Goal: Task Accomplishment & Management: Use online tool/utility

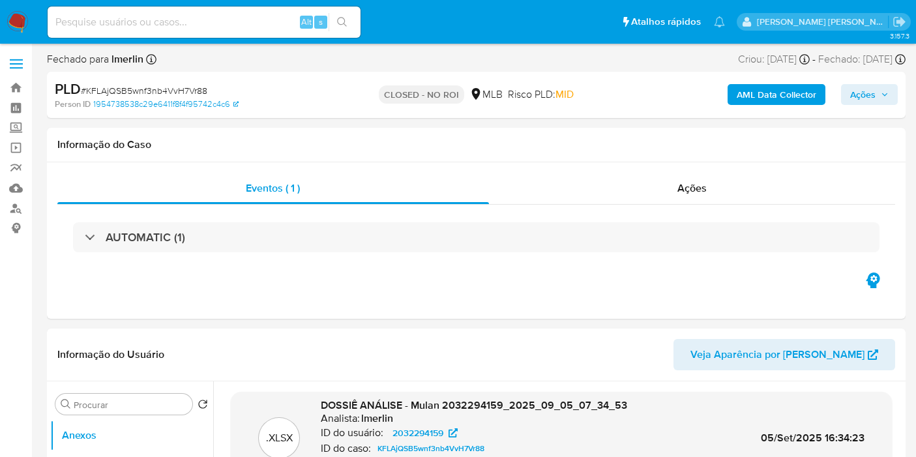
select select "10"
drag, startPoint x: 0, startPoint y: 0, endPoint x: 20, endPoint y: 27, distance: 33.1
click at [20, 27] on img at bounding box center [18, 22] width 22 height 22
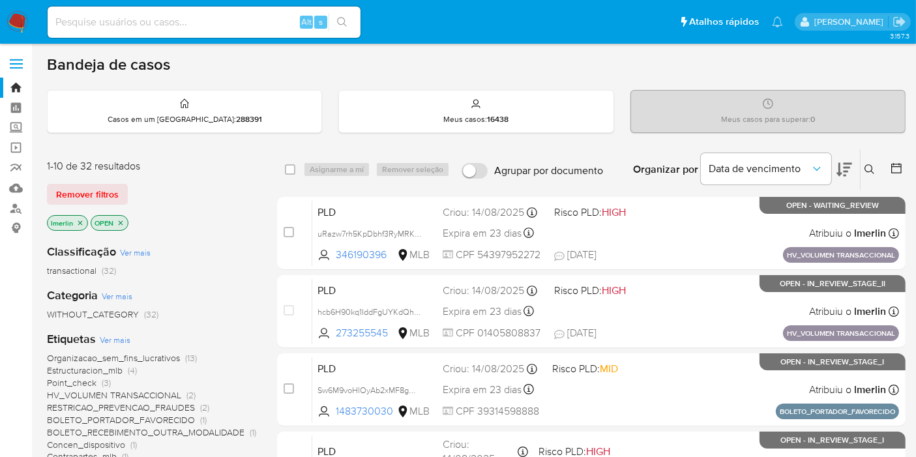
click at [177, 27] on input at bounding box center [204, 22] width 313 height 17
paste input "5g2Rf8UX2UbZp9h6vYfFgVxl"
type input "5g2Rf8UX2UbZp9h6vYfFgVxl"
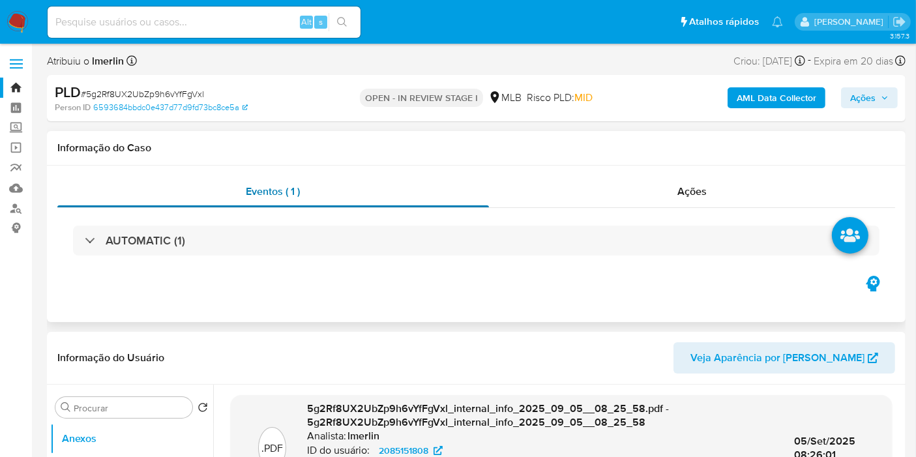
select select "10"
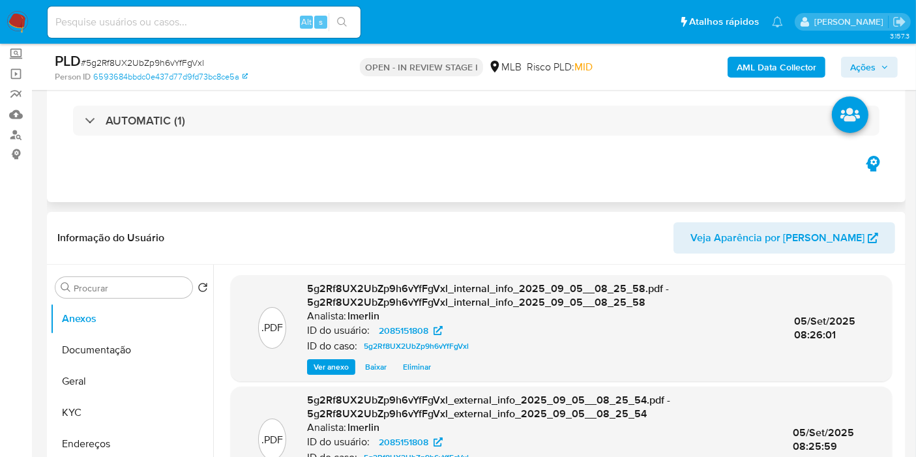
scroll to position [145, 0]
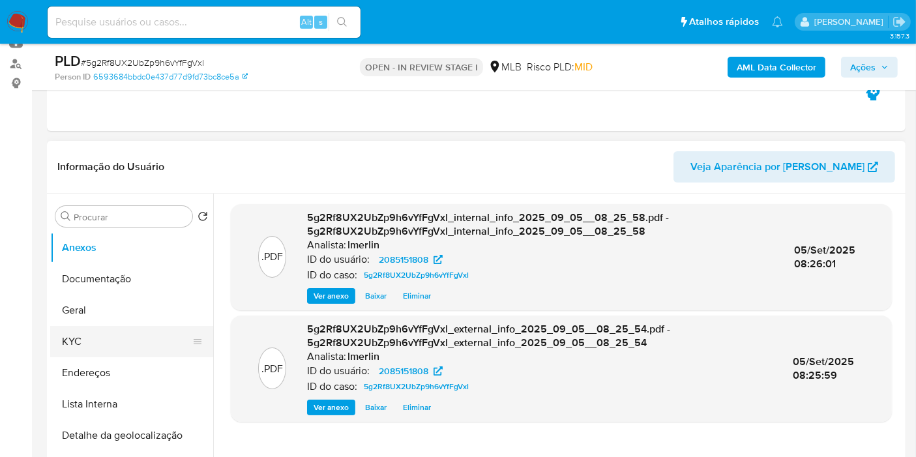
click at [120, 338] on button "KYC" at bounding box center [126, 341] width 153 height 31
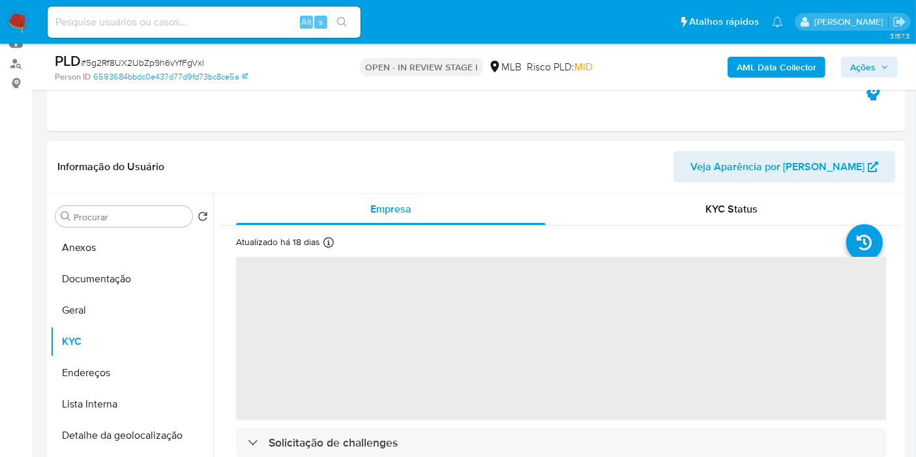
scroll to position [217, 0]
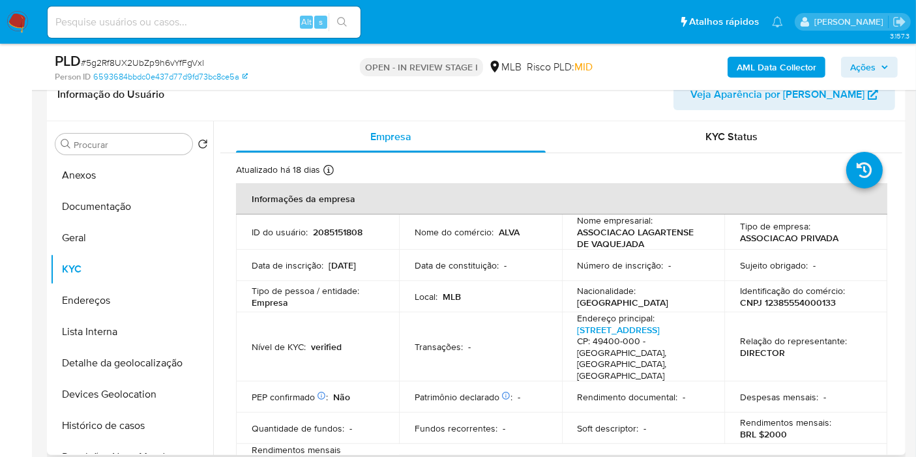
click at [804, 303] on p "CNPJ 12385554000133" at bounding box center [788, 303] width 96 height 12
copy p "12385554000133"
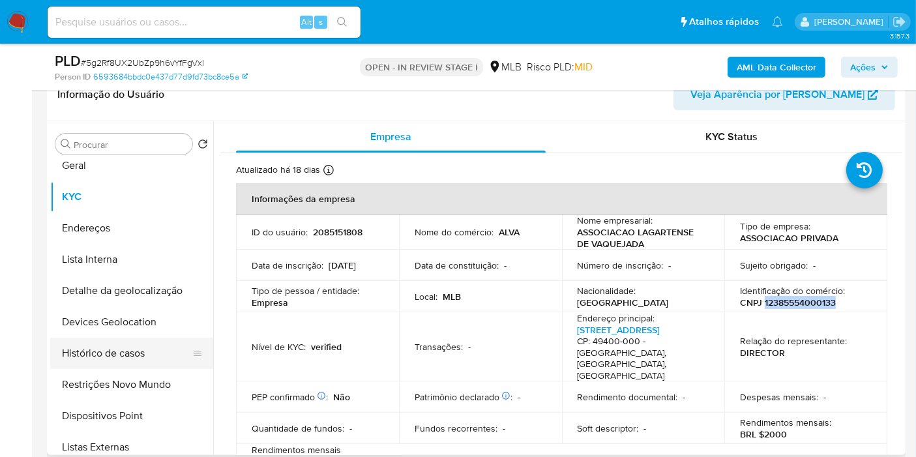
click at [144, 357] on button "Histórico de casos" at bounding box center [126, 353] width 153 height 31
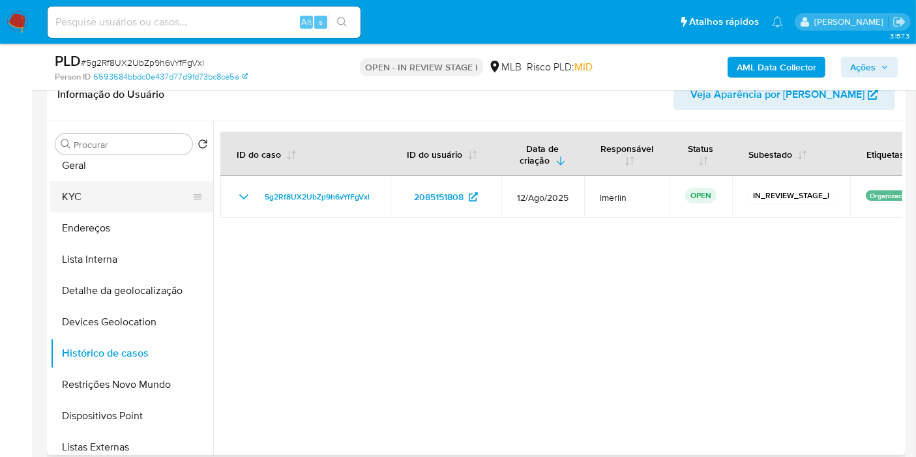
click at [118, 194] on button "KYC" at bounding box center [126, 196] width 153 height 31
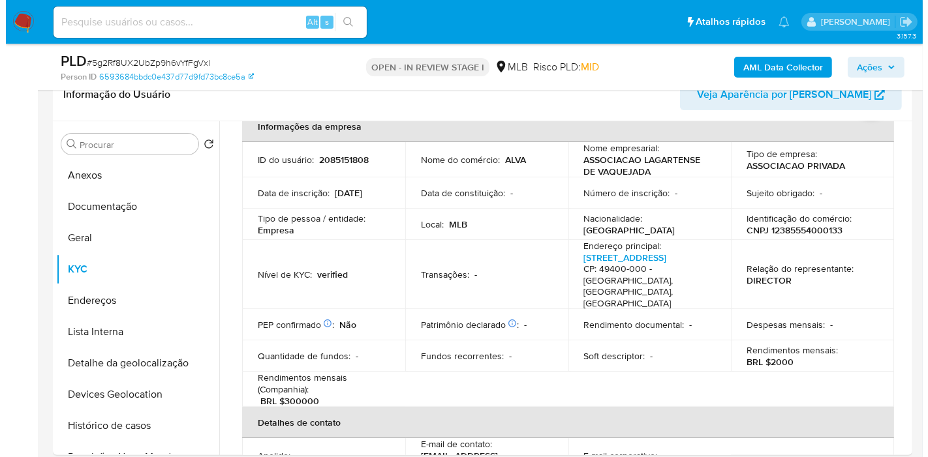
scroll to position [0, 0]
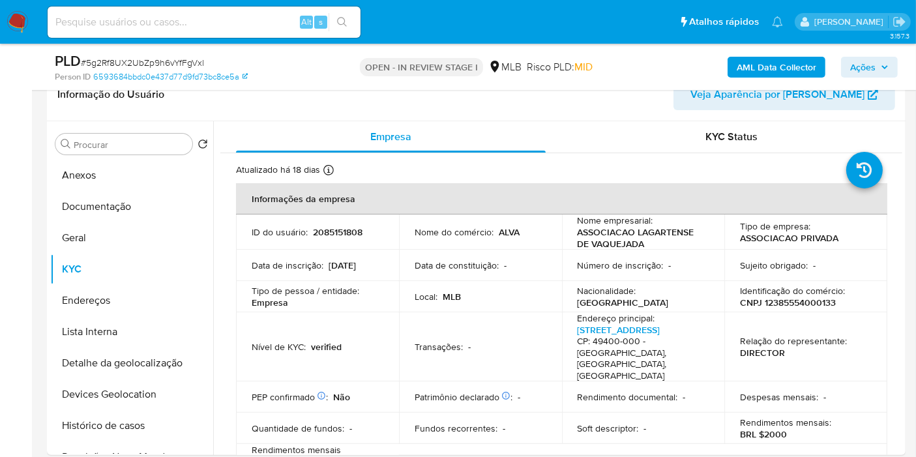
click at [758, 68] on b "AML Data Collector" at bounding box center [777, 67] width 80 height 21
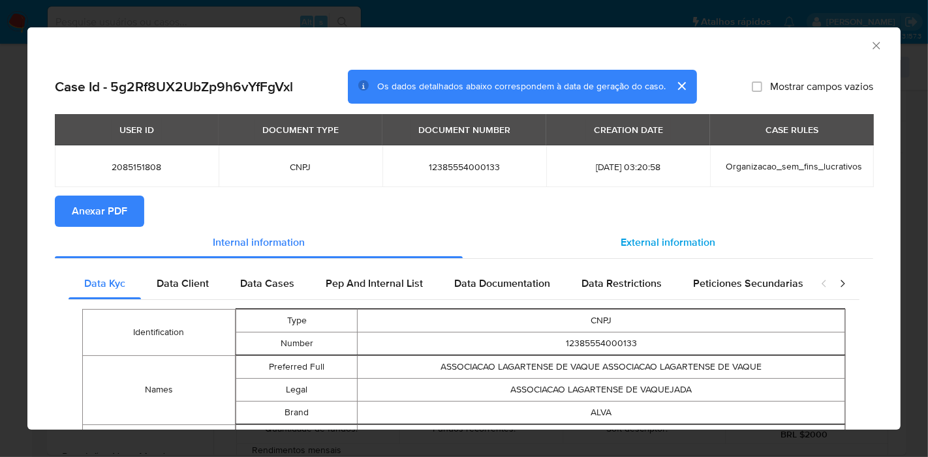
click at [659, 241] on span "External information" at bounding box center [667, 242] width 95 height 15
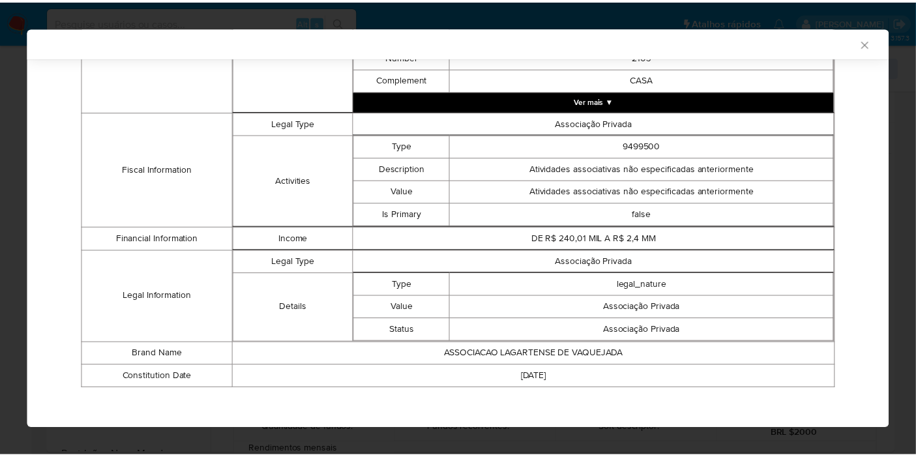
scroll to position [451, 0]
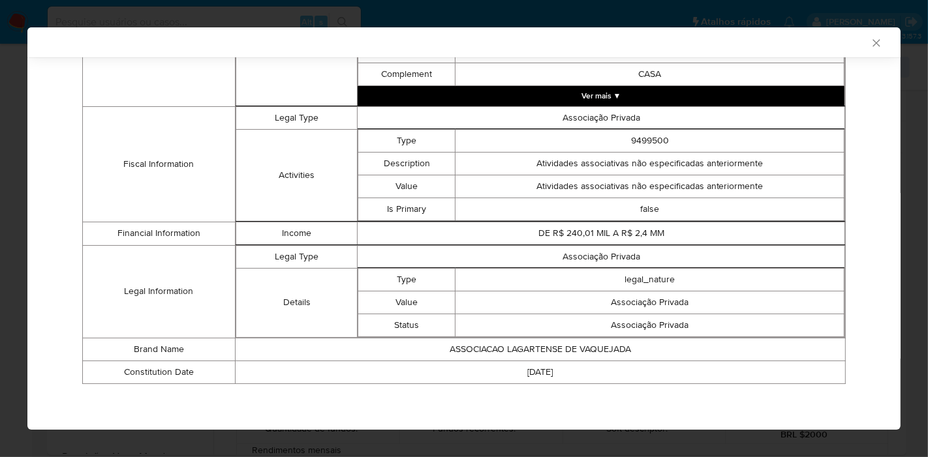
click at [872, 42] on icon "Fechar a janela" at bounding box center [875, 42] width 7 height 7
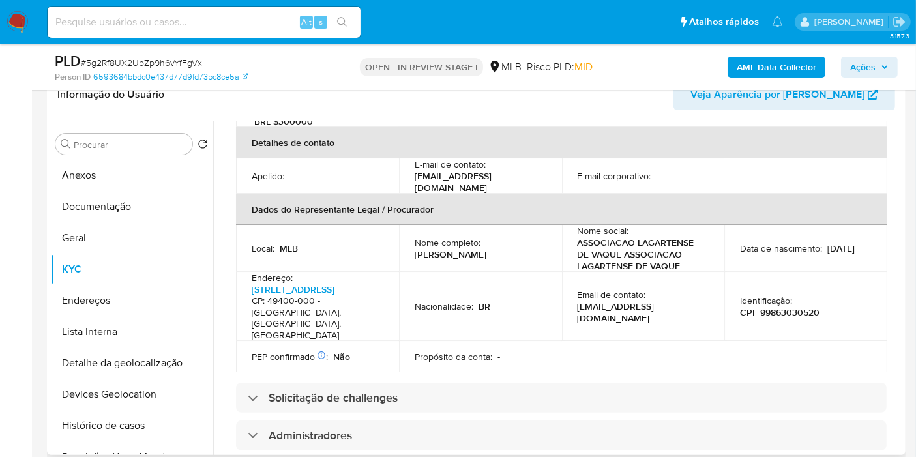
scroll to position [362, 0]
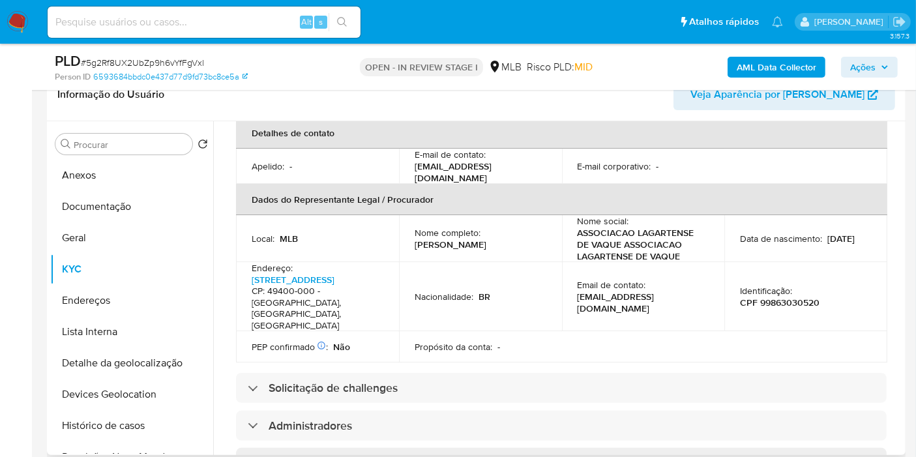
drag, startPoint x: 414, startPoint y: 211, endPoint x: 459, endPoint y: 221, distance: 46.7
click at [459, 239] on p "Nilbson Emanoel de Andrade Messias" at bounding box center [451, 245] width 72 height 12
copy p "Nilbson Emanoel de Andrade Messias"
click at [798, 297] on p "CPF 99863030520" at bounding box center [780, 303] width 80 height 12
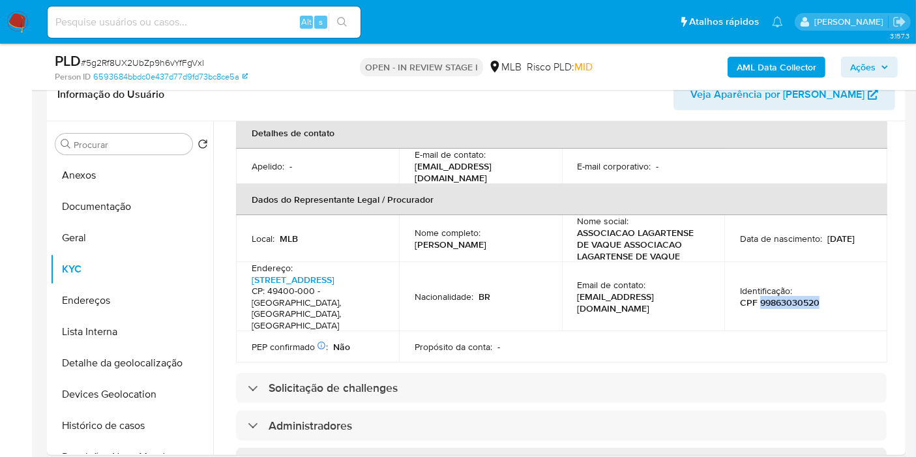
copy p "99863030520"
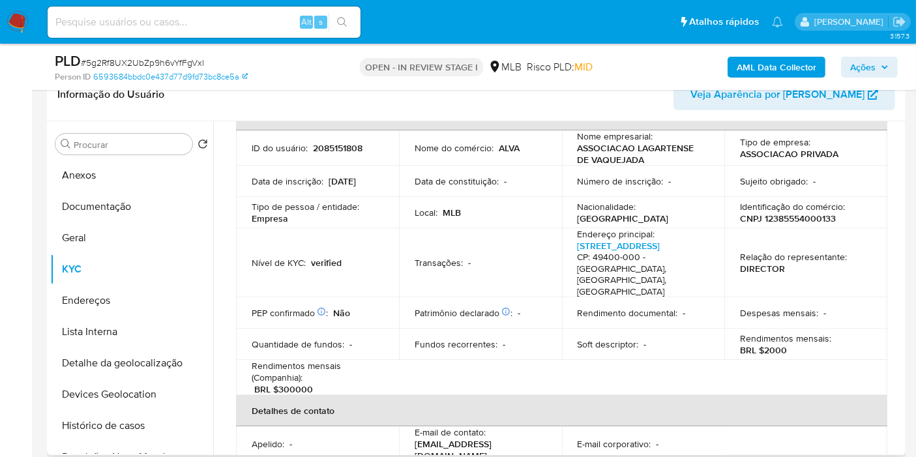
scroll to position [0, 0]
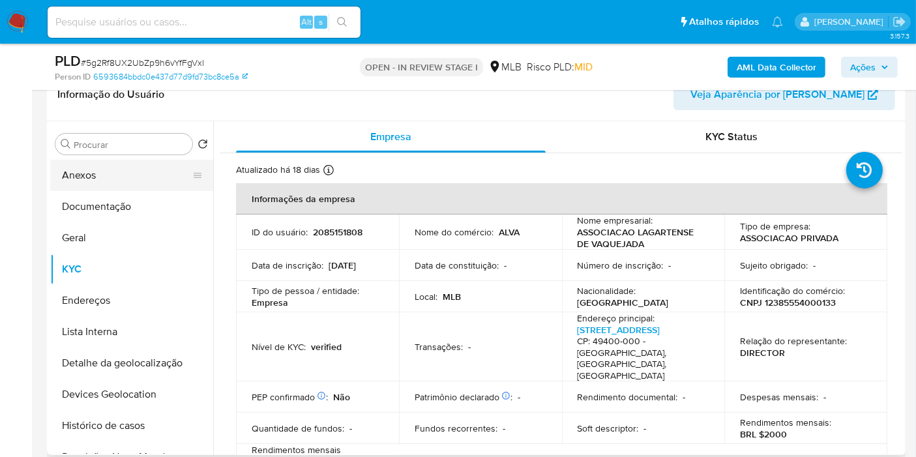
click at [138, 189] on button "Anexos" at bounding box center [126, 175] width 153 height 31
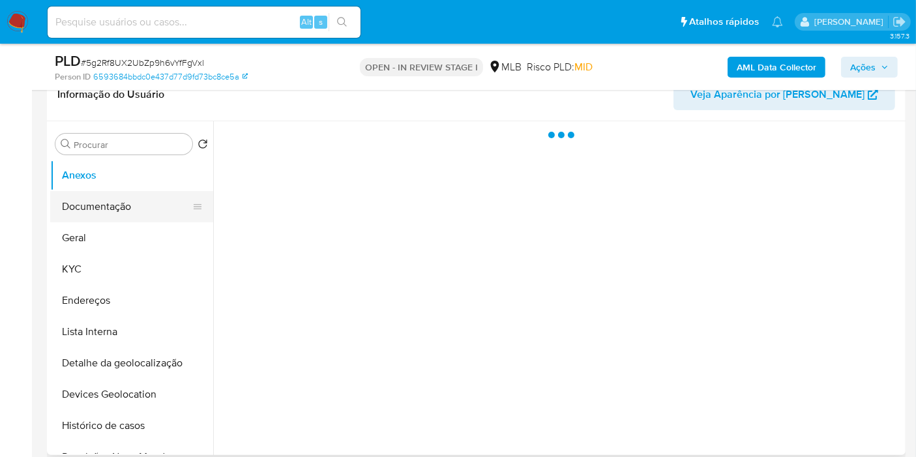
click at [131, 211] on button "Documentação" at bounding box center [126, 206] width 153 height 31
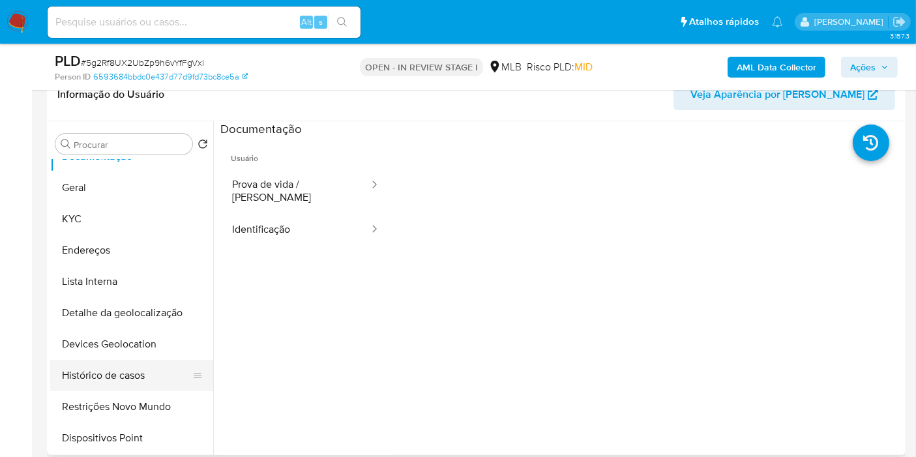
scroll to position [72, 0]
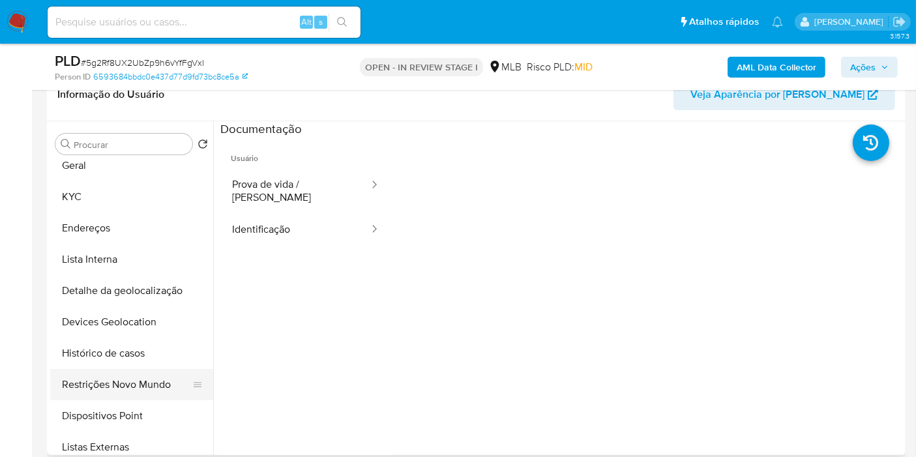
click at [132, 376] on button "Restrições Novo Mundo" at bounding box center [126, 384] width 153 height 31
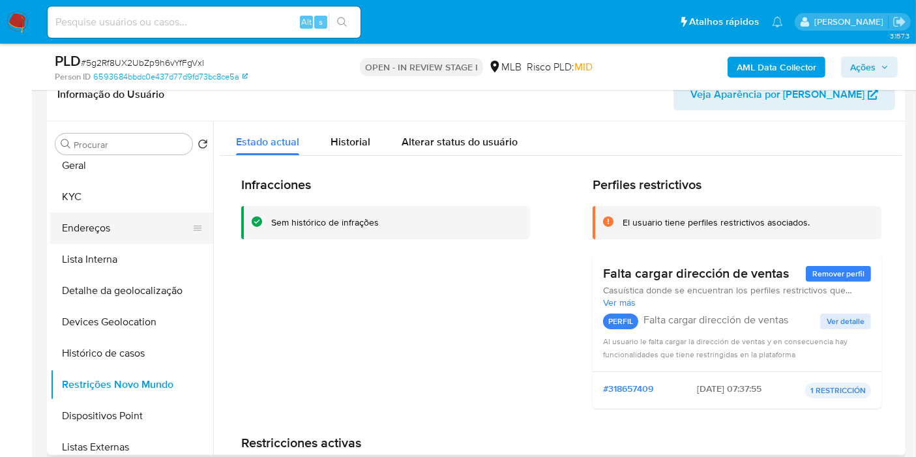
click at [144, 222] on button "Endereços" at bounding box center [126, 228] width 153 height 31
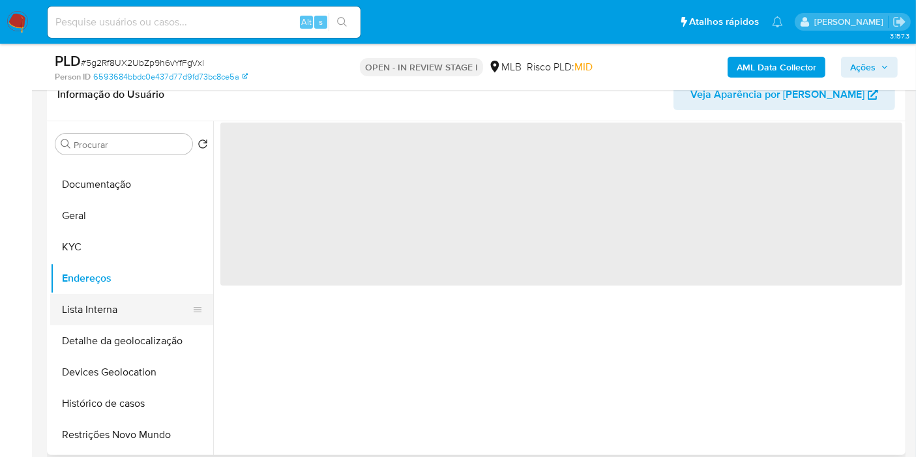
scroll to position [0, 0]
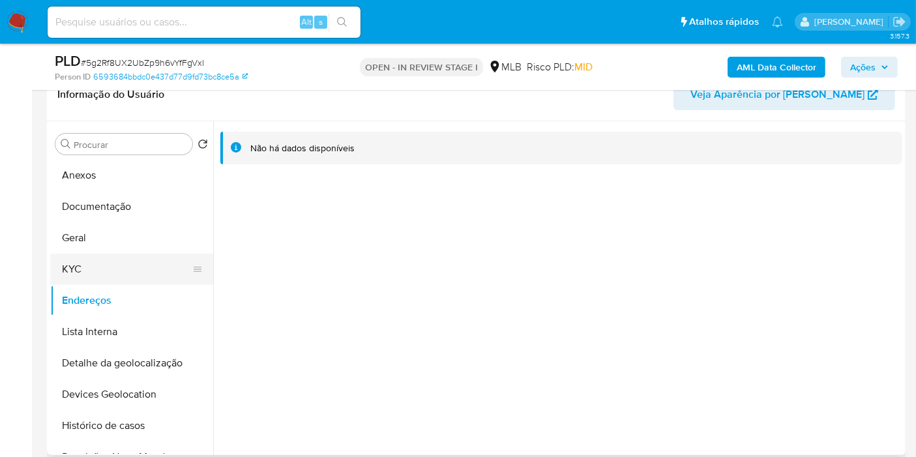
click at [100, 262] on button "KYC" at bounding box center [126, 269] width 153 height 31
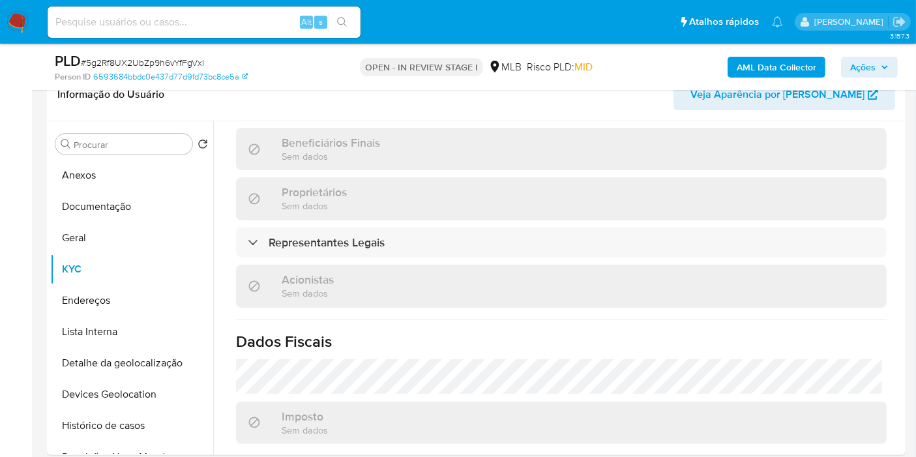
scroll to position [753, 0]
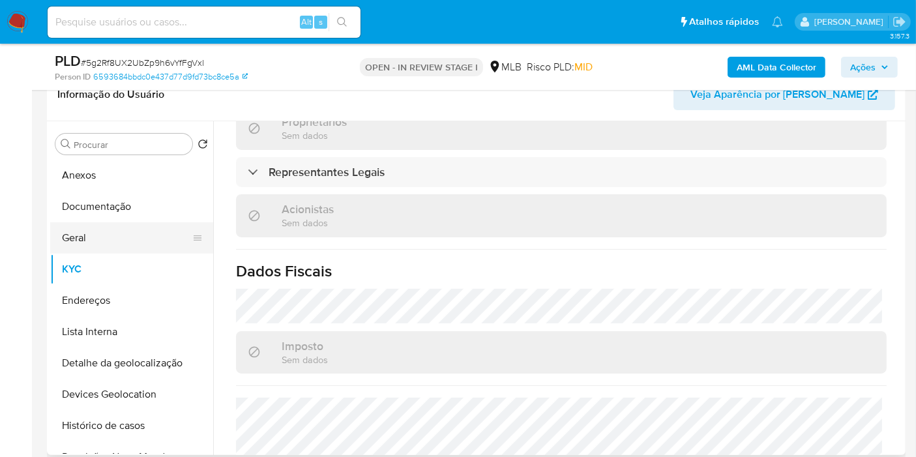
click at [107, 239] on button "Geral" at bounding box center [126, 237] width 153 height 31
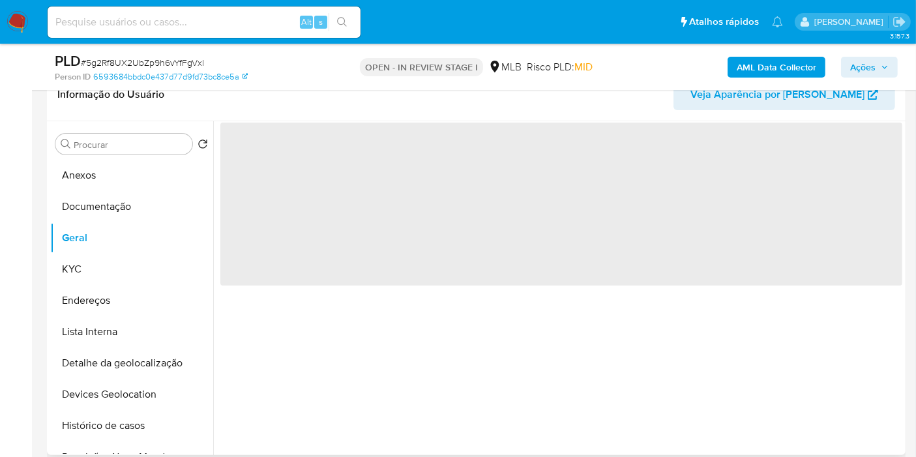
scroll to position [0, 0]
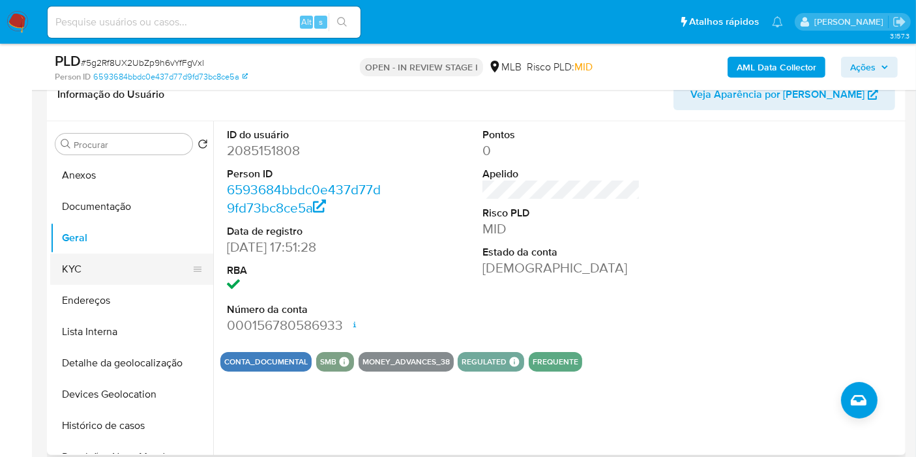
click at [88, 268] on button "KYC" at bounding box center [126, 269] width 153 height 31
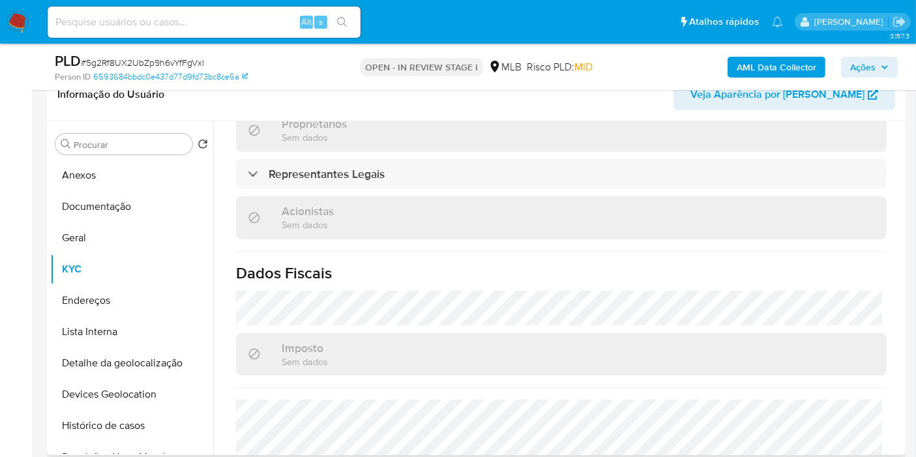
scroll to position [753, 0]
click at [119, 290] on button "Endereços" at bounding box center [126, 300] width 153 height 31
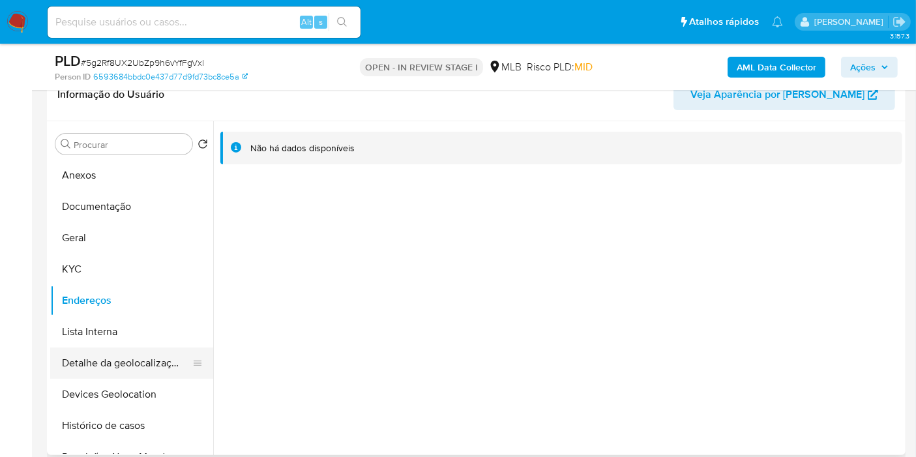
click at [119, 367] on button "Detalhe da geolocalização" at bounding box center [126, 363] width 153 height 31
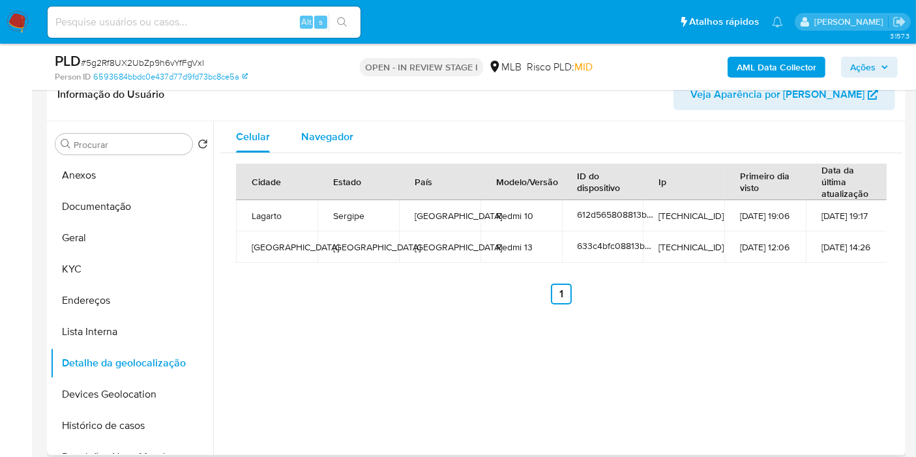
click at [307, 148] on div "Navegador" at bounding box center [327, 136] width 52 height 31
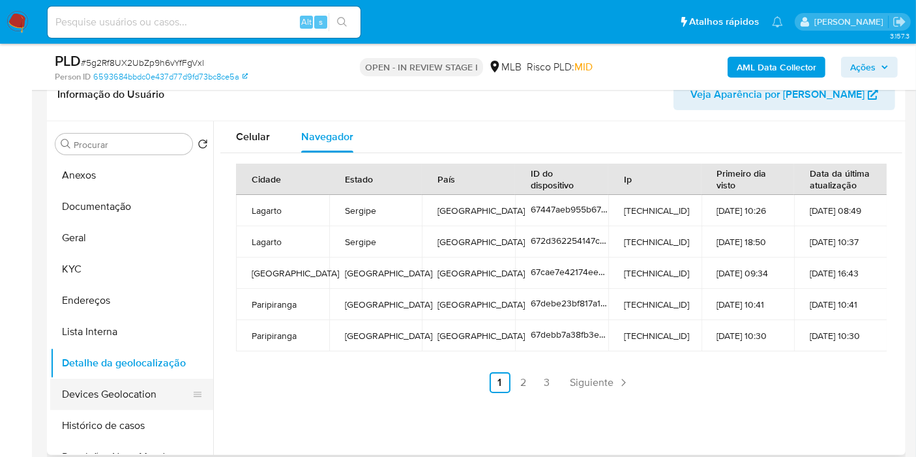
click at [130, 409] on button "Devices Geolocation" at bounding box center [126, 394] width 153 height 31
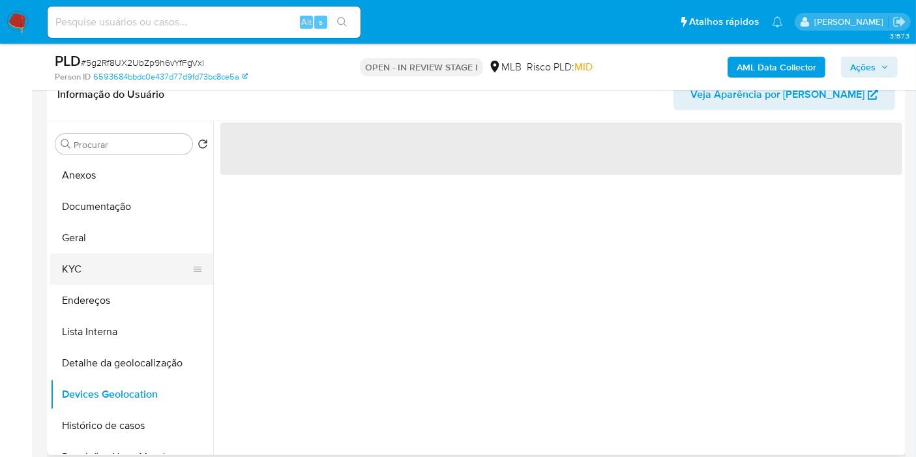
scroll to position [72, 0]
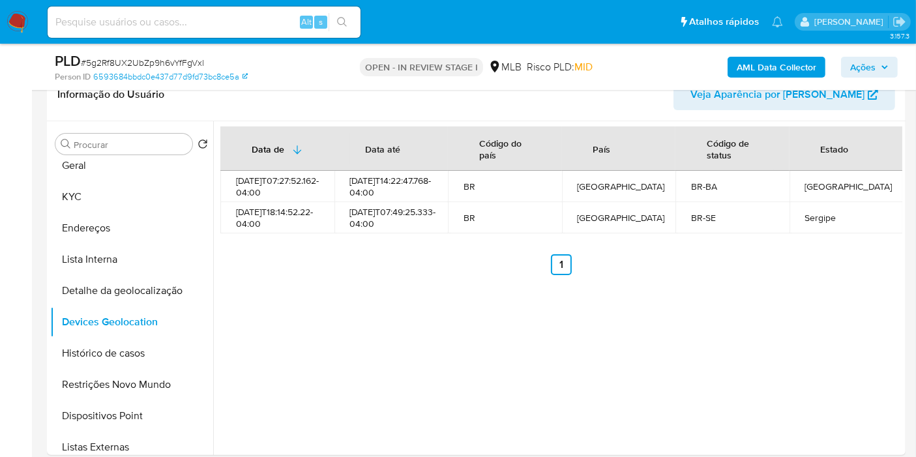
click at [143, 384] on button "Restrições Novo Mundo" at bounding box center [126, 384] width 153 height 31
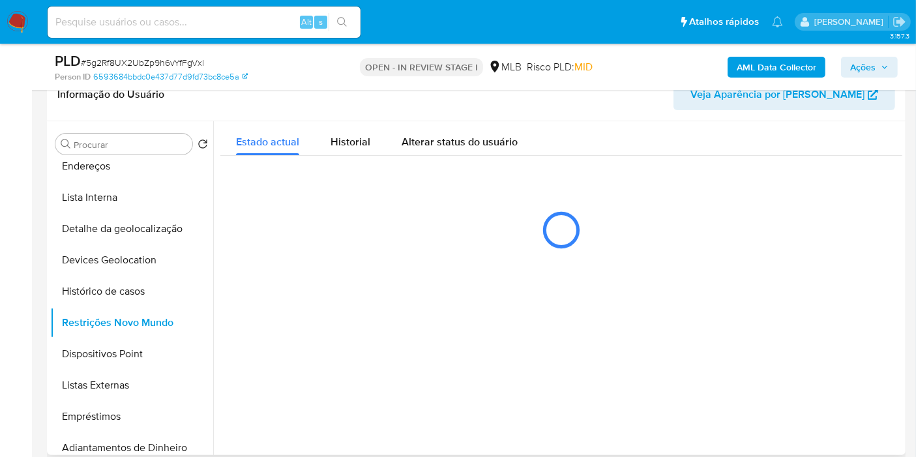
scroll to position [217, 0]
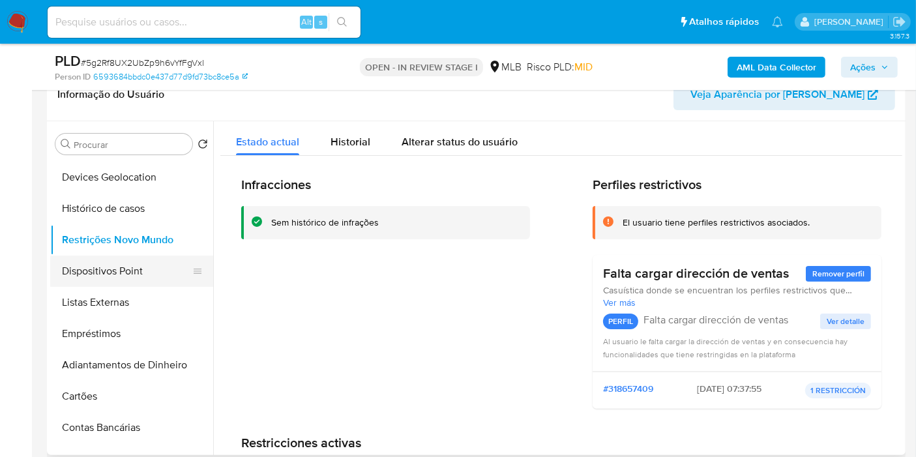
click at [147, 265] on button "Dispositivos Point" at bounding box center [126, 271] width 153 height 31
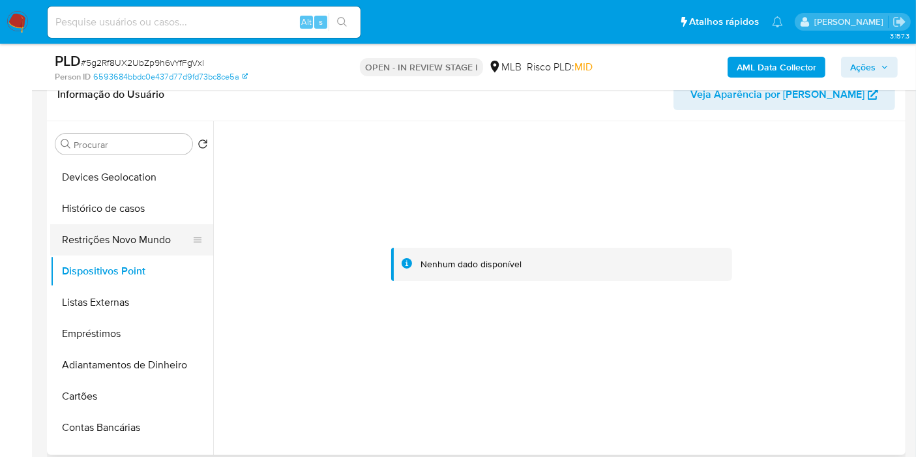
scroll to position [72, 0]
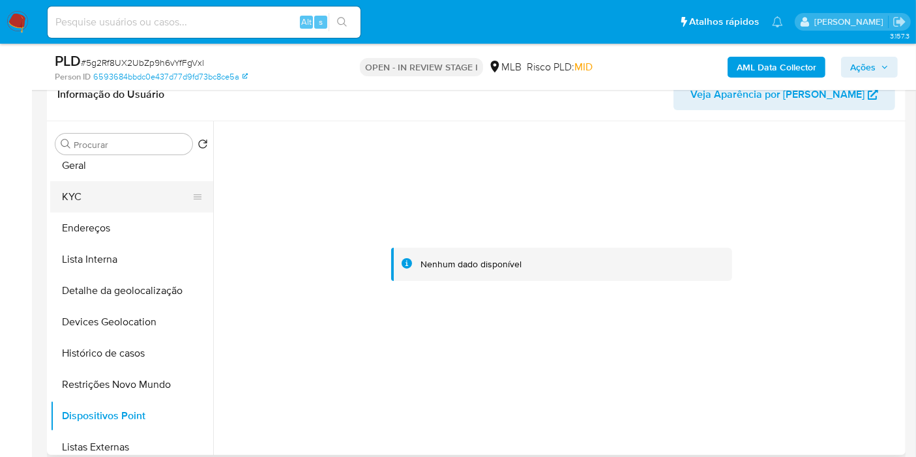
click at [132, 193] on button "KYC" at bounding box center [126, 196] width 153 height 31
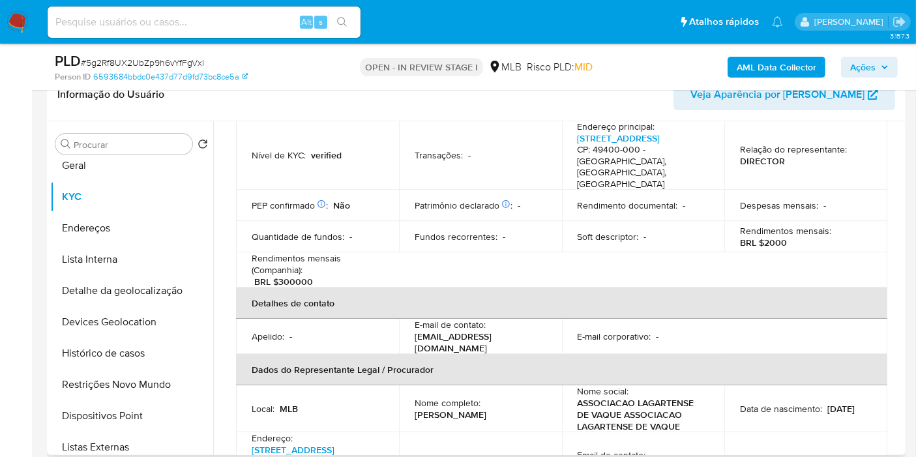
scroll to position [100, 0]
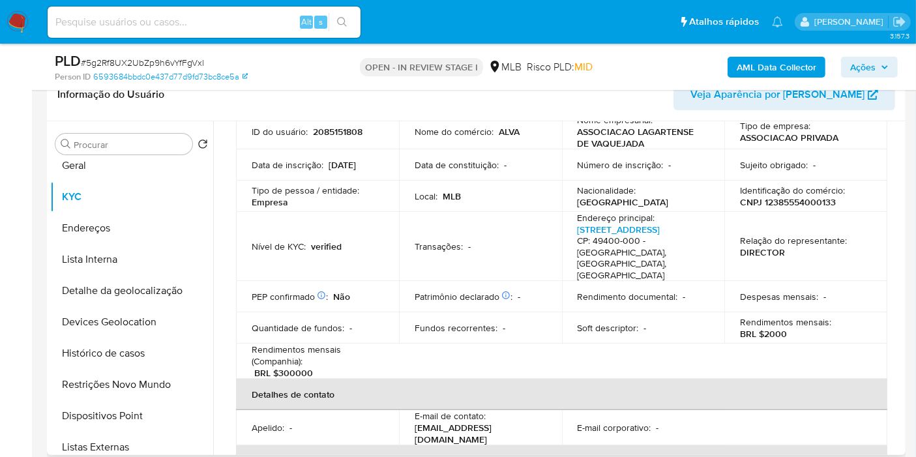
click at [783, 205] on p "CNPJ 12385554000133" at bounding box center [788, 202] width 96 height 12
copy p "12385554000133"
drag, startPoint x: 576, startPoint y: 130, endPoint x: 643, endPoint y: 140, distance: 68.0
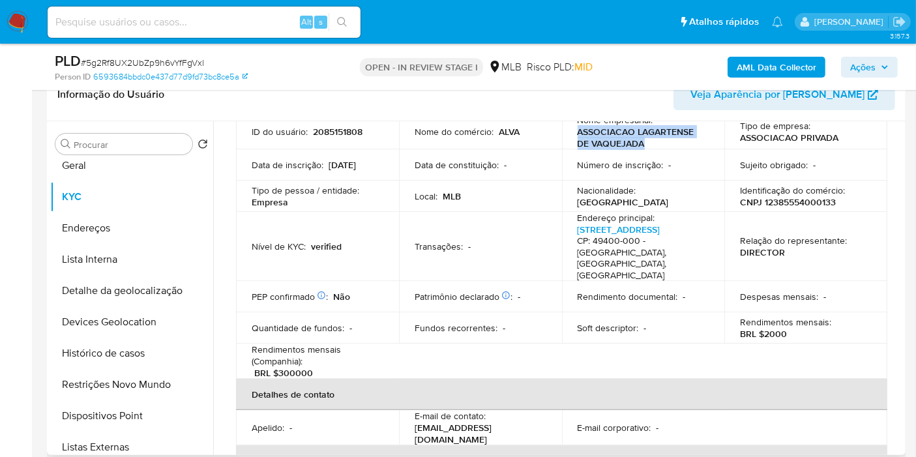
click at [643, 140] on p "ASSOCIACAO LAGARTENSE DE VAQUEJADA" at bounding box center [641, 137] width 127 height 23
copy p "ASSOCIACAO LAGARTENSE DE VAQUEJADA"
click at [788, 198] on p "CNPJ 12385554000133" at bounding box center [788, 202] width 96 height 12
copy p "12385554000133"
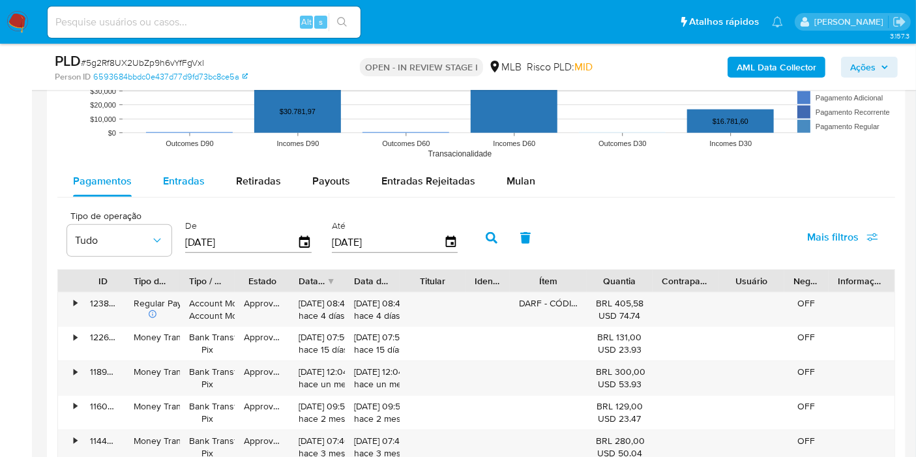
click at [190, 178] on span "Entradas" at bounding box center [184, 181] width 42 height 15
select select "10"
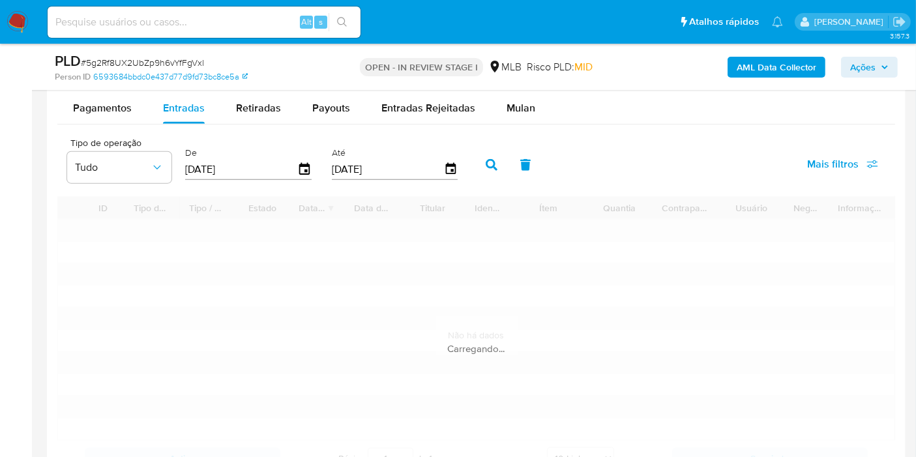
scroll to position [1522, 0]
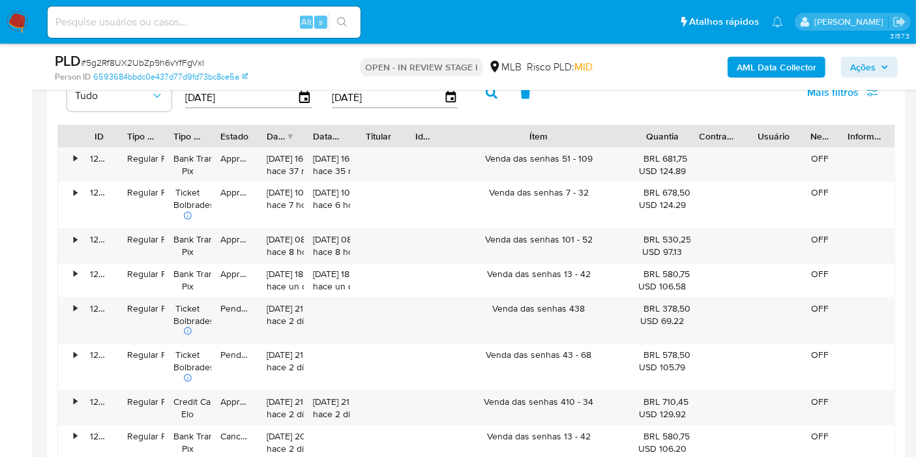
drag, startPoint x: 583, startPoint y: 125, endPoint x: 697, endPoint y: 125, distance: 114.2
click at [697, 125] on div "ID Tipo de operação Tipo / Método Estado Data de criação Data de aprovação Titu…" at bounding box center [476, 136] width 837 height 22
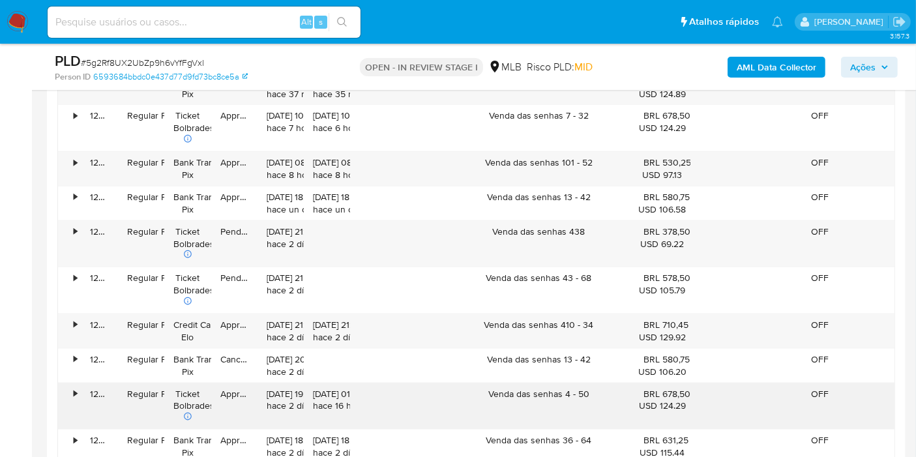
scroll to position [1667, 0]
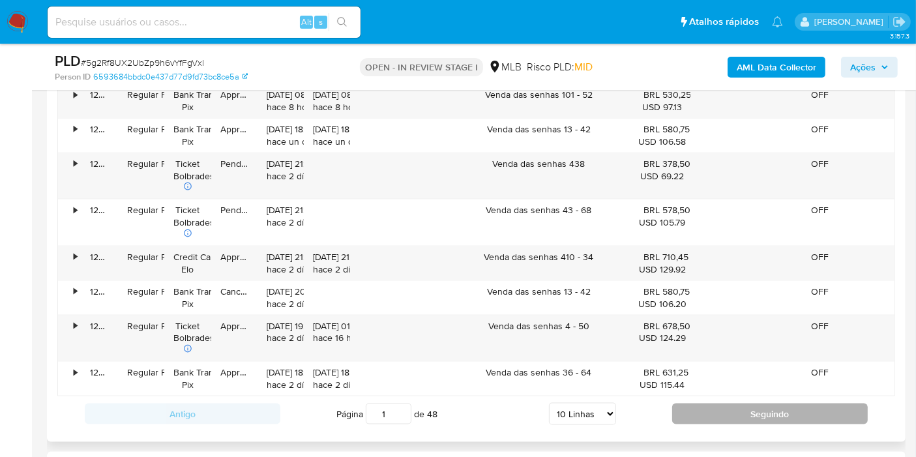
click at [704, 407] on button "Seguindo" at bounding box center [771, 414] width 196 height 21
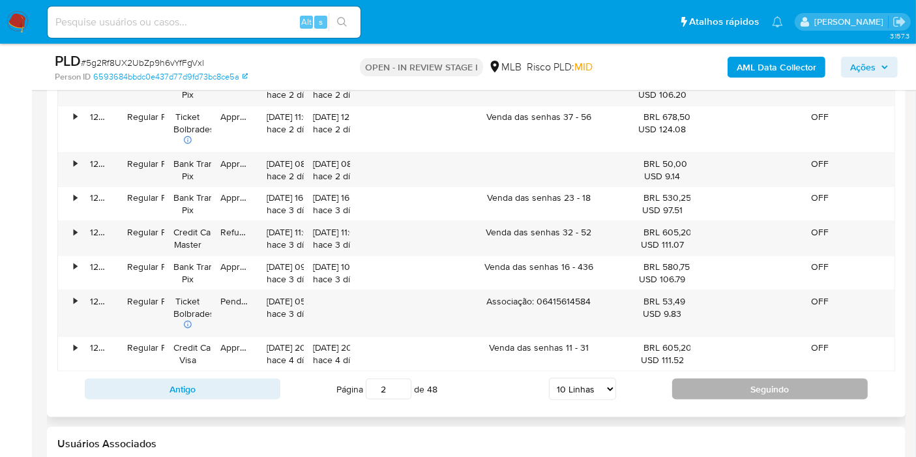
click at [718, 379] on button "Seguindo" at bounding box center [771, 389] width 196 height 21
type input "3"
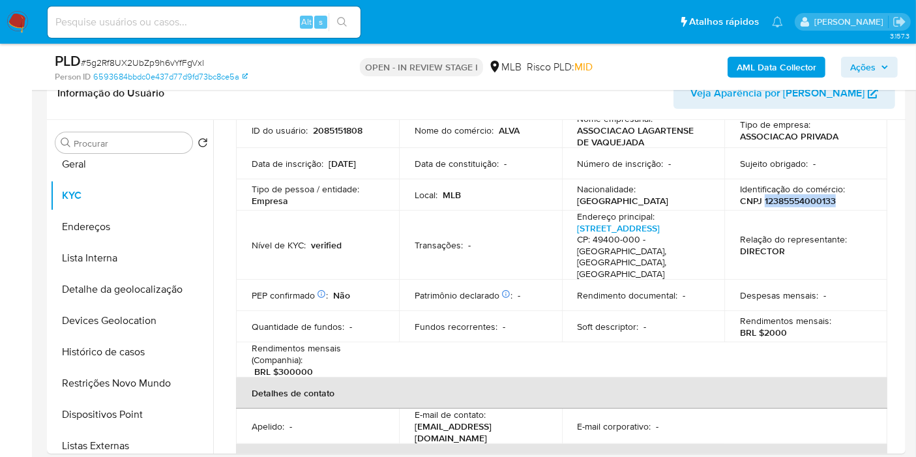
scroll to position [217, 0]
click at [127, 170] on button "Geral" at bounding box center [126, 165] width 153 height 31
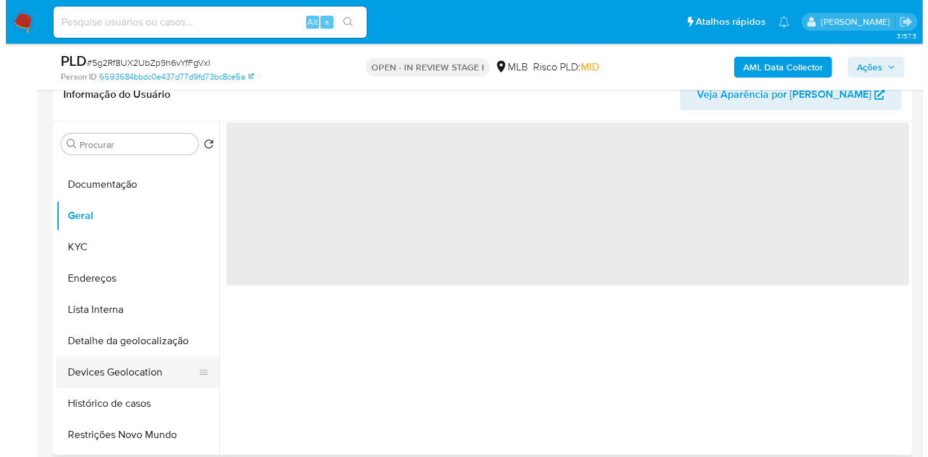
scroll to position [0, 0]
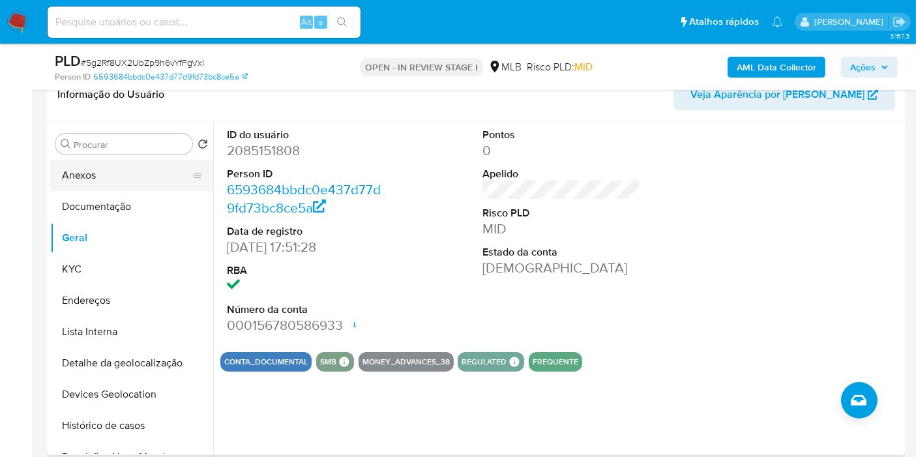
click at [129, 177] on button "Anexos" at bounding box center [126, 175] width 153 height 31
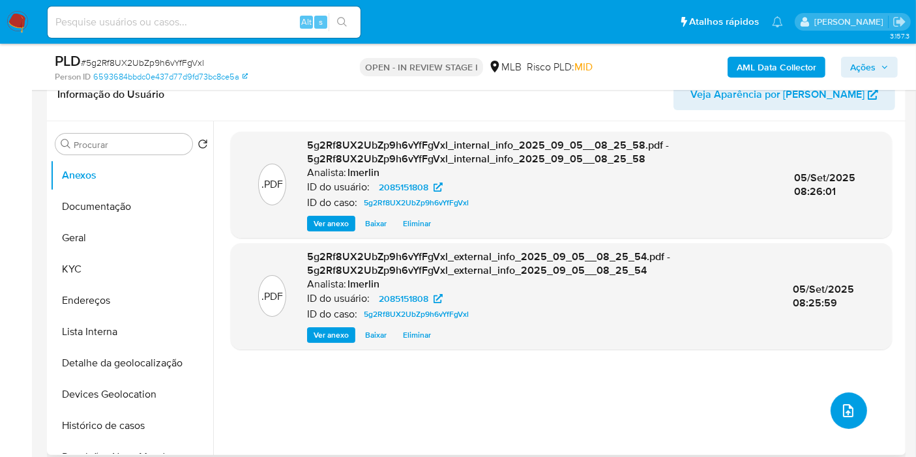
click at [831, 411] on button "upload-file" at bounding box center [849, 411] width 37 height 37
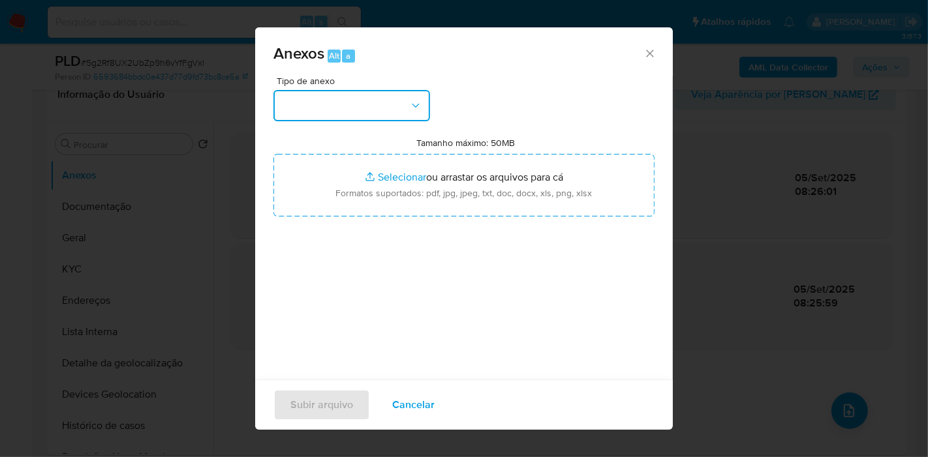
click at [337, 103] on button "button" at bounding box center [351, 105] width 157 height 31
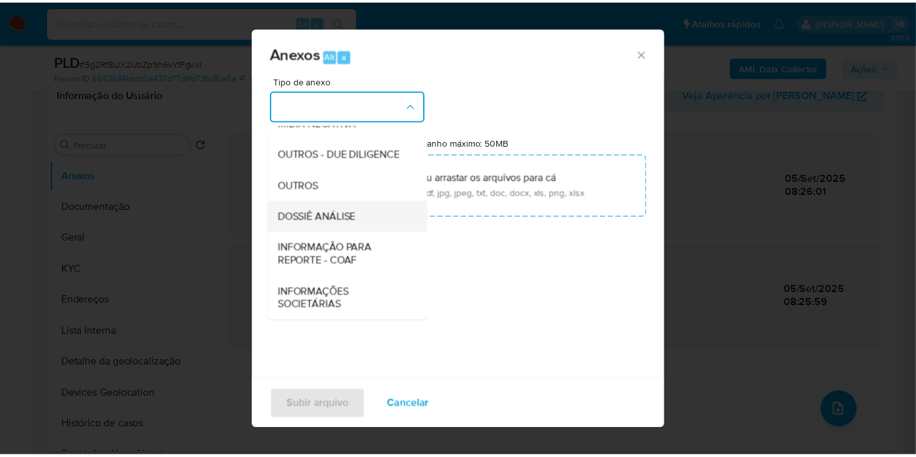
scroll to position [200, 0]
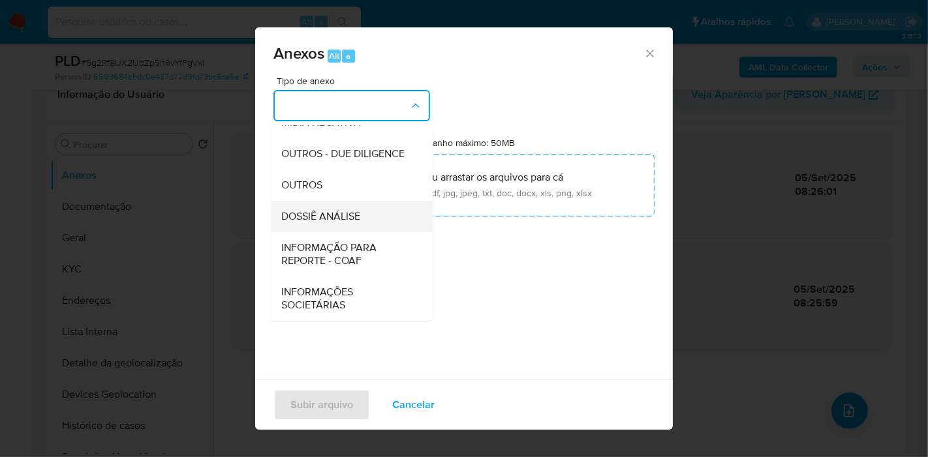
click at [359, 223] on span "DOSSIÊ ANÁLISE" at bounding box center [320, 216] width 79 height 13
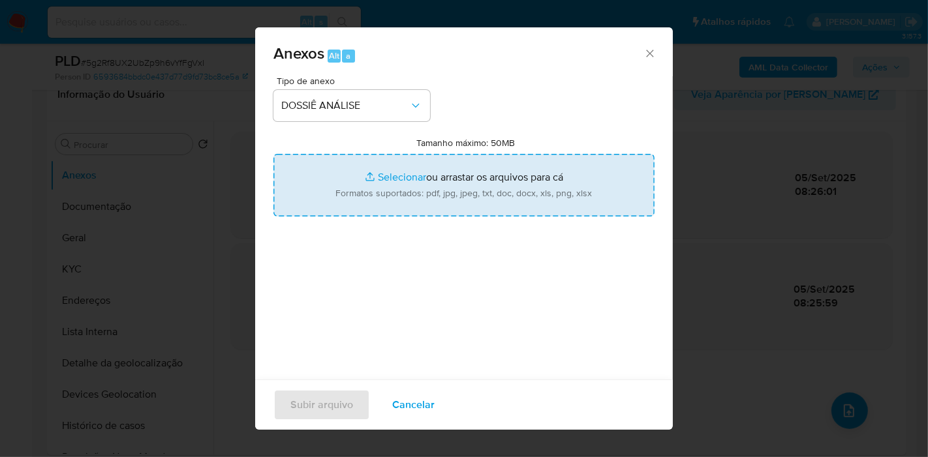
click at [454, 160] on input "Tamanho máximo: 50MB Selecionar arquivos" at bounding box center [463, 185] width 381 height 63
type input "C:\fakepath\CNPJ 12385554000133 - ASSOCIACAO LAGARTENSE DE VAQUEJADA.pdf"
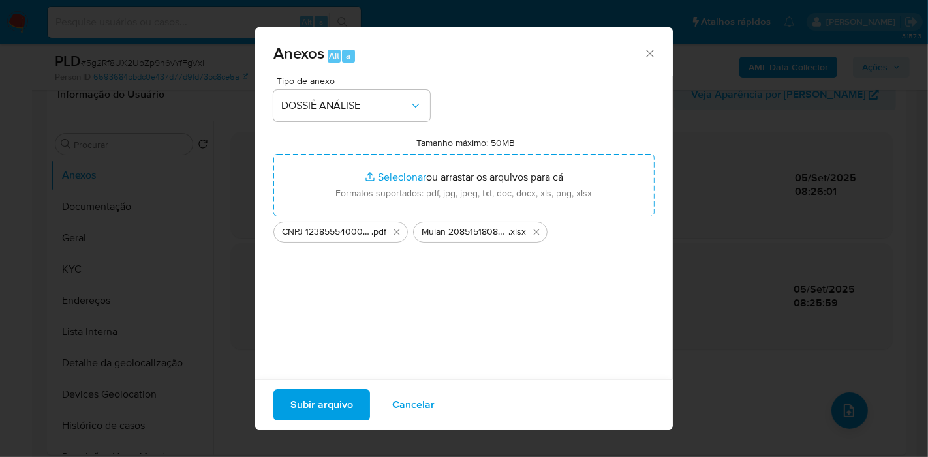
click at [327, 418] on span "Subir arquivo" at bounding box center [321, 405] width 63 height 29
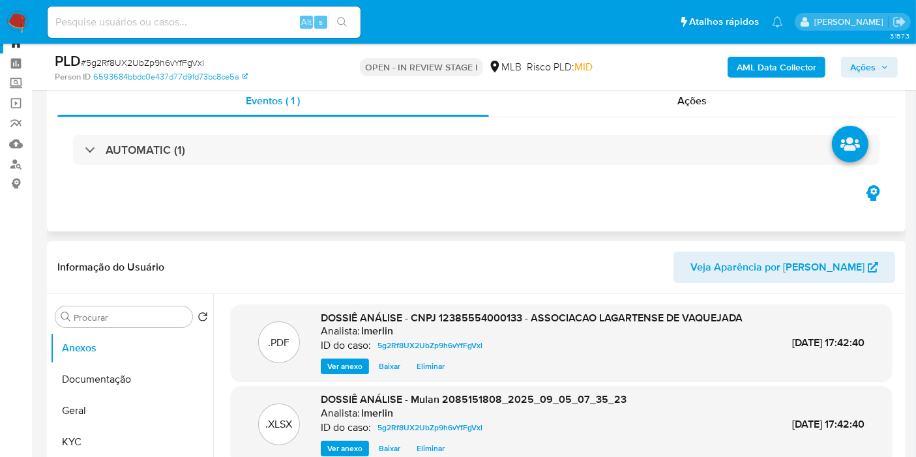
scroll to position [0, 0]
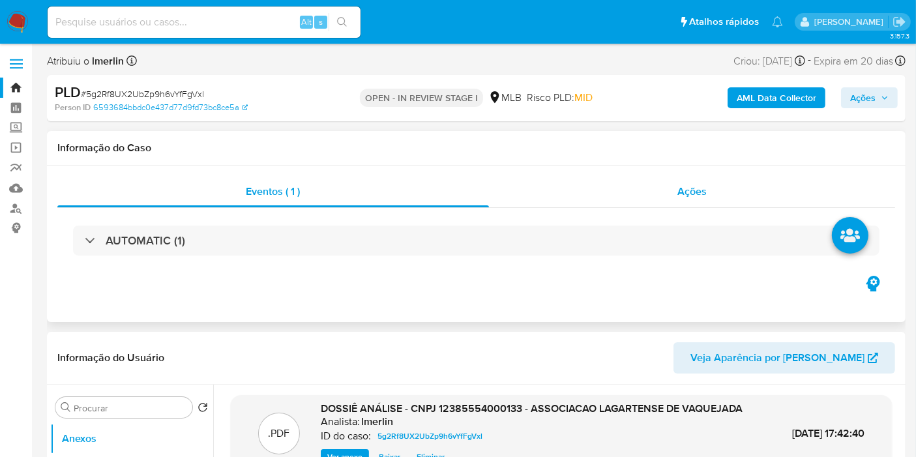
click at [731, 198] on div "Ações" at bounding box center [692, 191] width 407 height 31
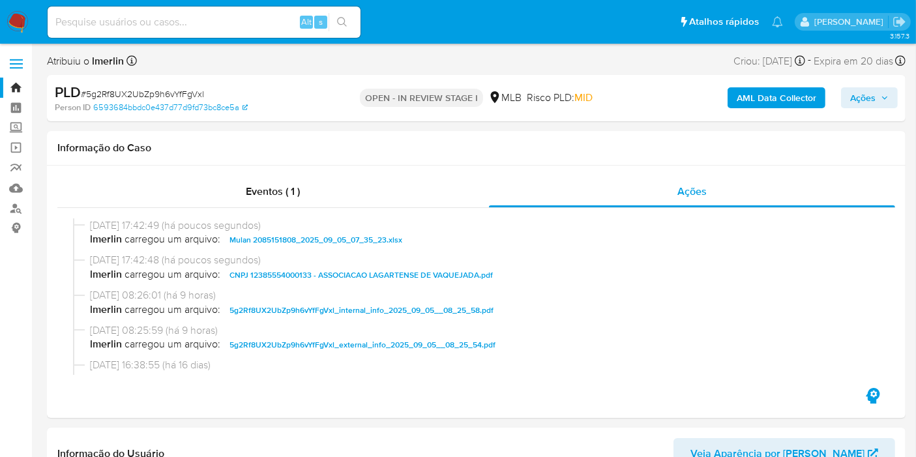
click at [875, 99] on span "Ações" at bounding box center [863, 97] width 25 height 21
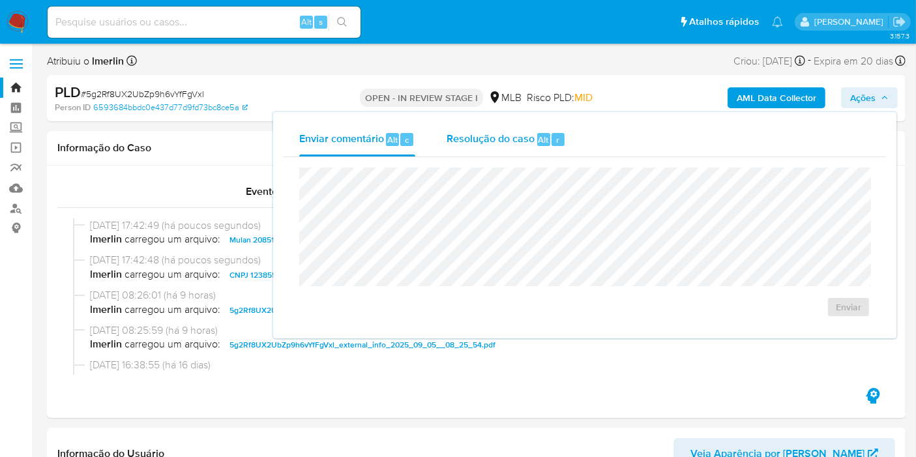
click at [509, 135] on span "Resolução do caso" at bounding box center [491, 139] width 88 height 15
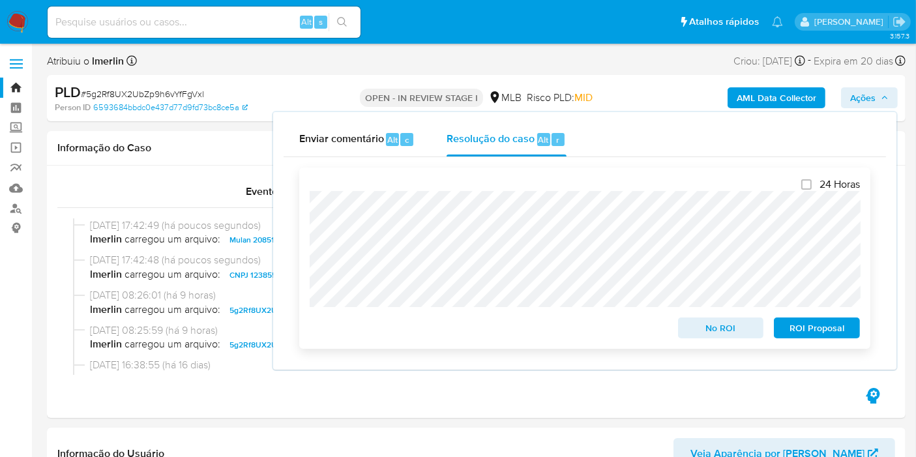
click at [729, 324] on span "No ROI" at bounding box center [722, 328] width 68 height 18
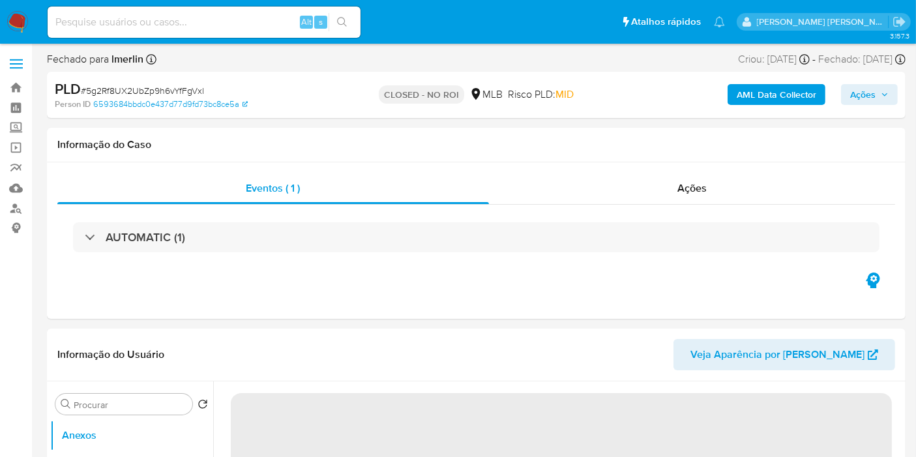
select select "10"
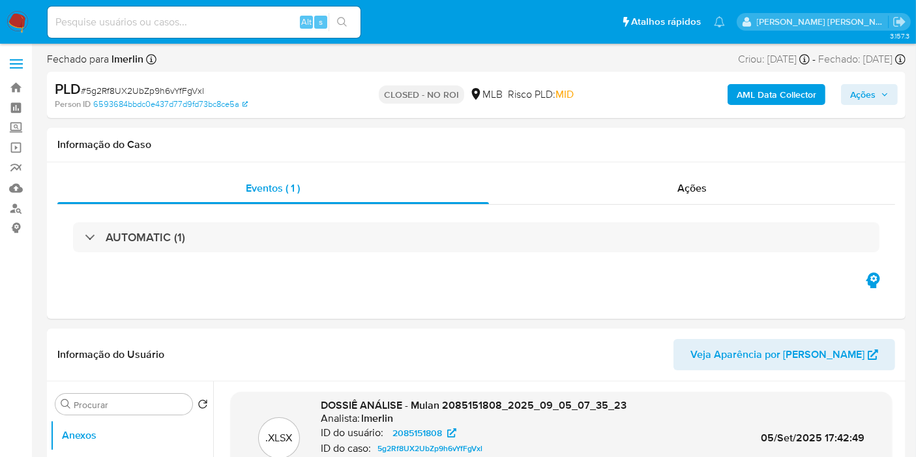
click at [16, 21] on img at bounding box center [18, 22] width 22 height 22
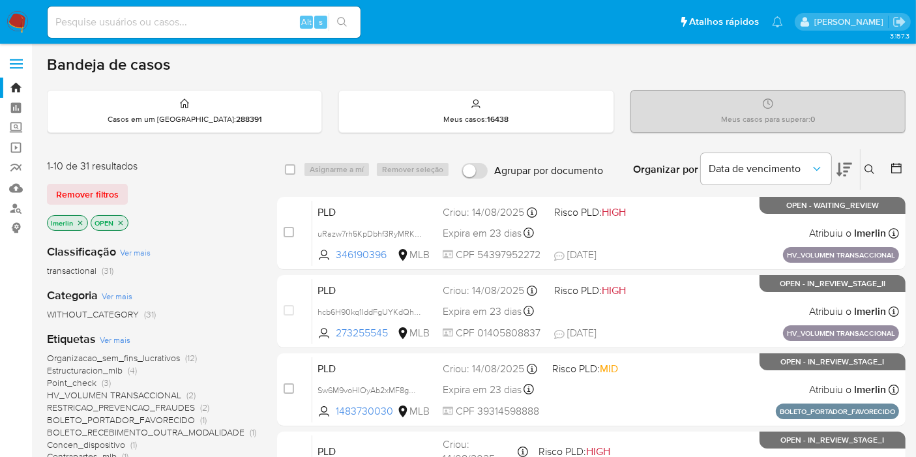
click at [76, 220] on icon "close-filter" at bounding box center [80, 223] width 8 height 8
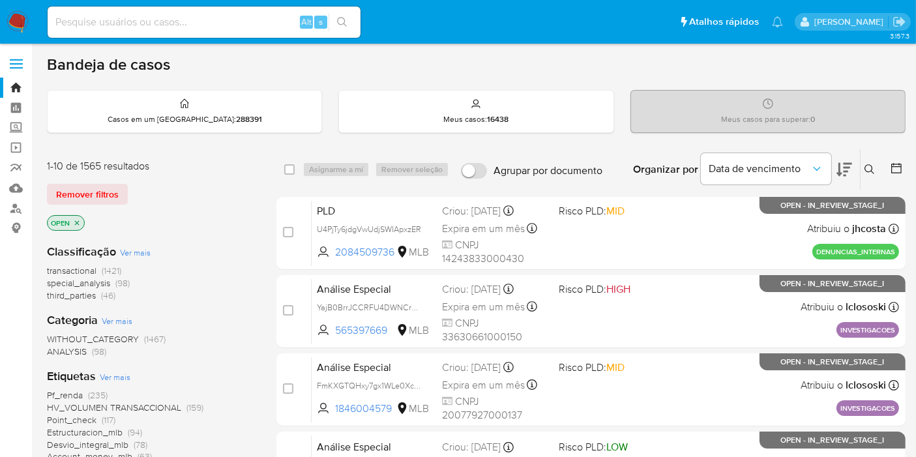
click at [80, 220] on icon "close-filter" at bounding box center [77, 223] width 8 height 8
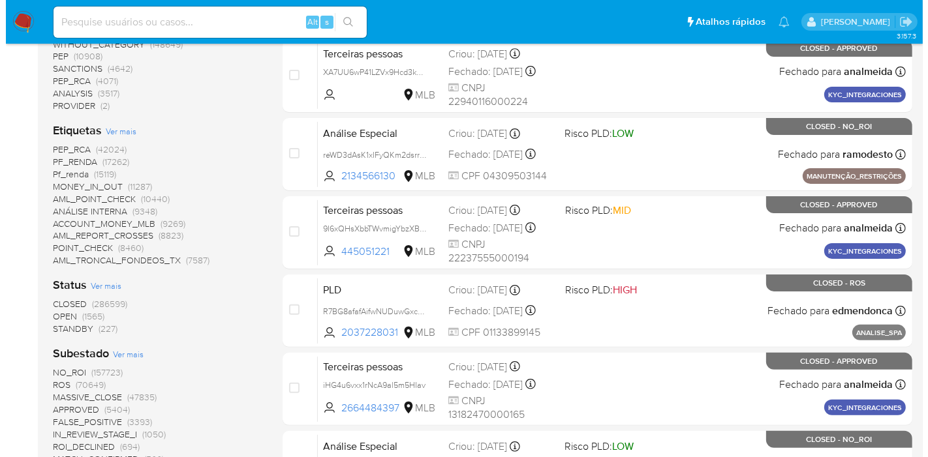
scroll to position [362, 0]
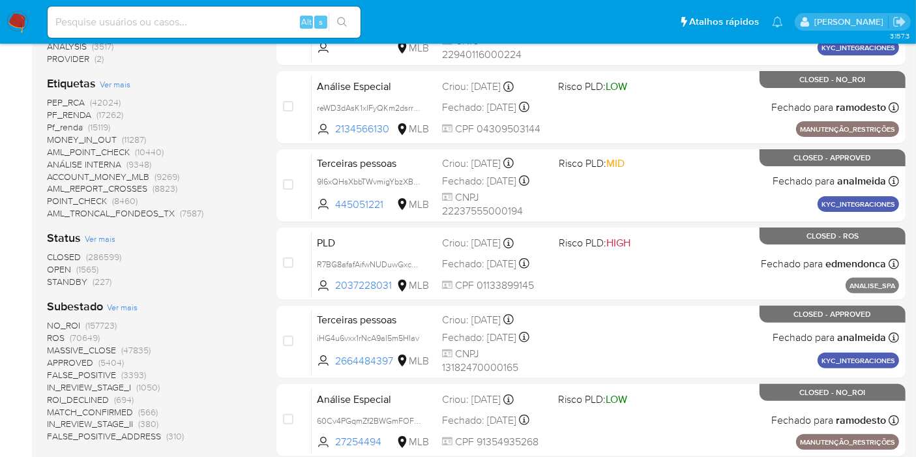
click at [79, 256] on span "CLOSED" at bounding box center [64, 256] width 34 height 13
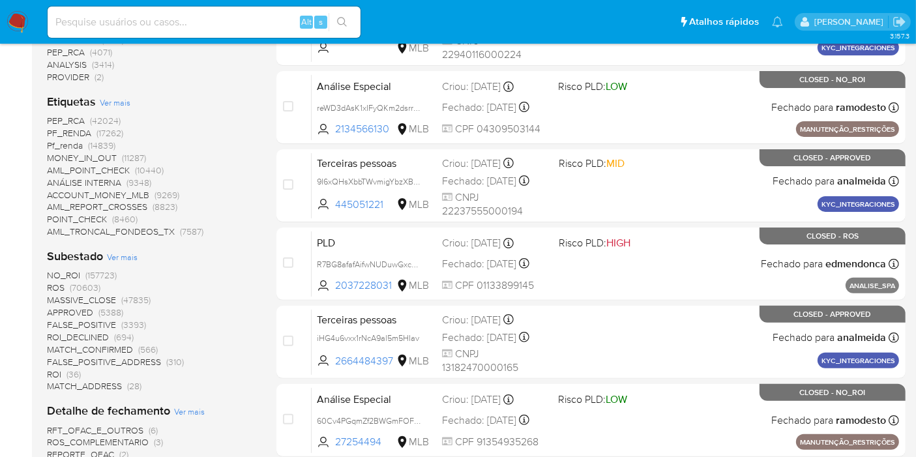
click at [112, 97] on span "Ver mais" at bounding box center [115, 103] width 31 height 12
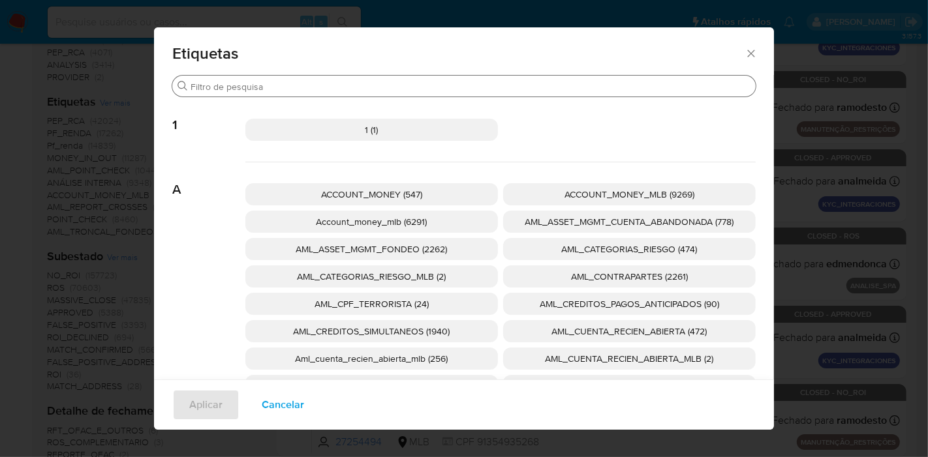
click at [297, 94] on div "Procurar" at bounding box center [463, 86] width 583 height 21
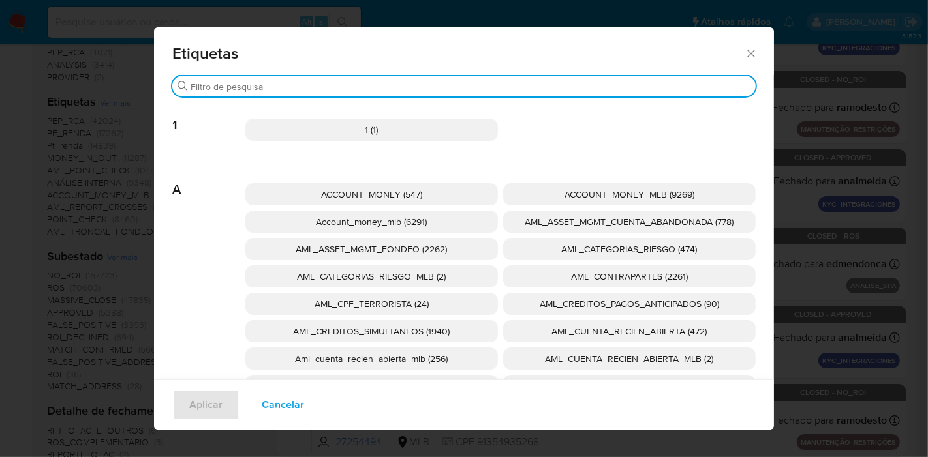
click at [302, 82] on input "Procurar" at bounding box center [470, 87] width 560 height 12
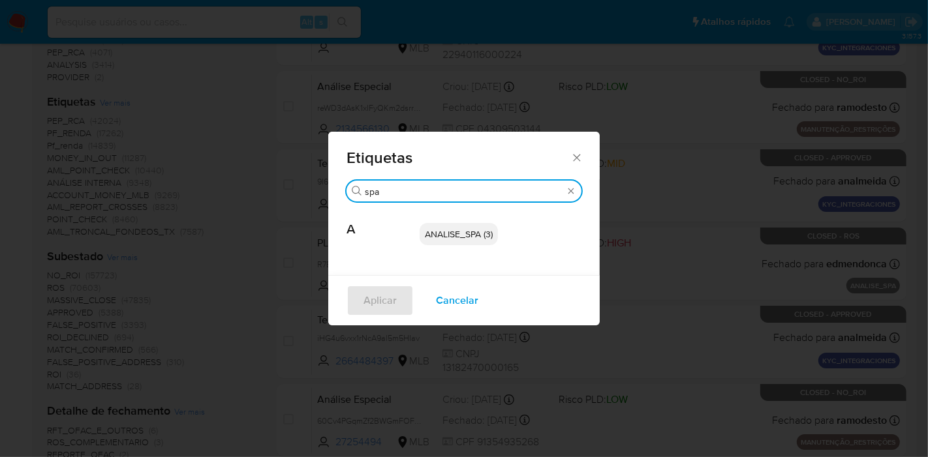
type input "spa"
click at [464, 232] on span "ANALISE_SPA (3)" at bounding box center [459, 234] width 68 height 13
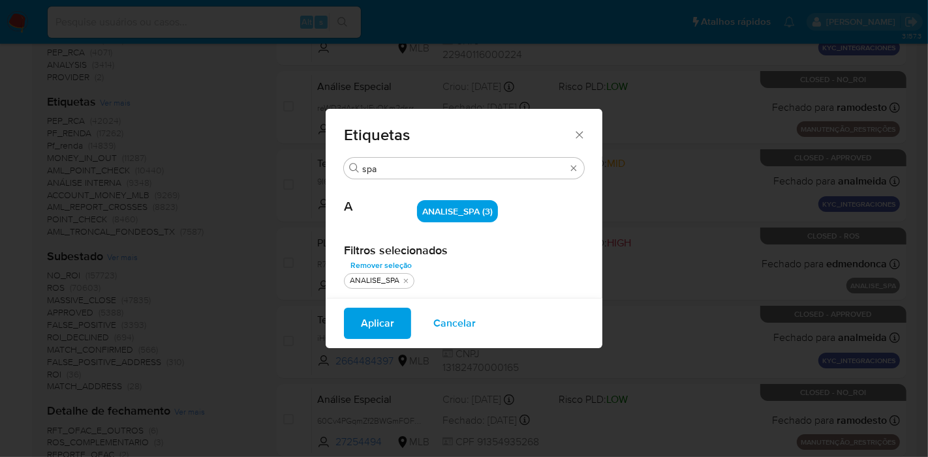
click at [366, 314] on span "Aplicar" at bounding box center [377, 323] width 33 height 29
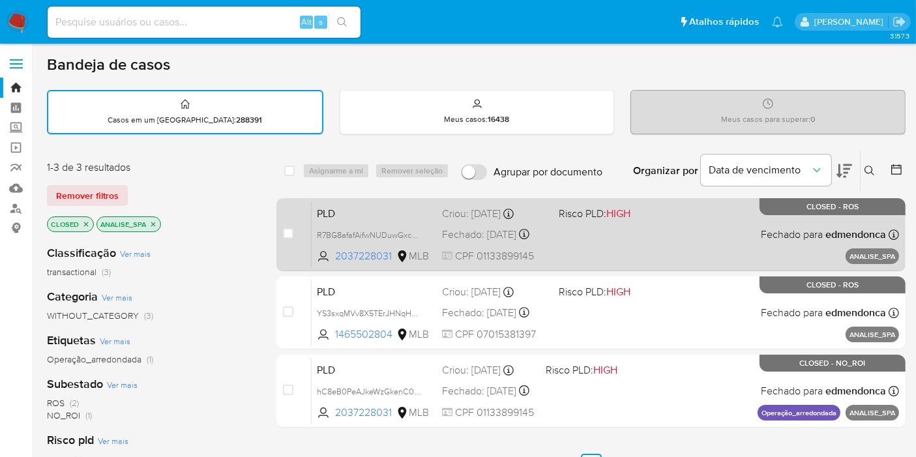
click at [350, 211] on span "PLD" at bounding box center [374, 212] width 115 height 17
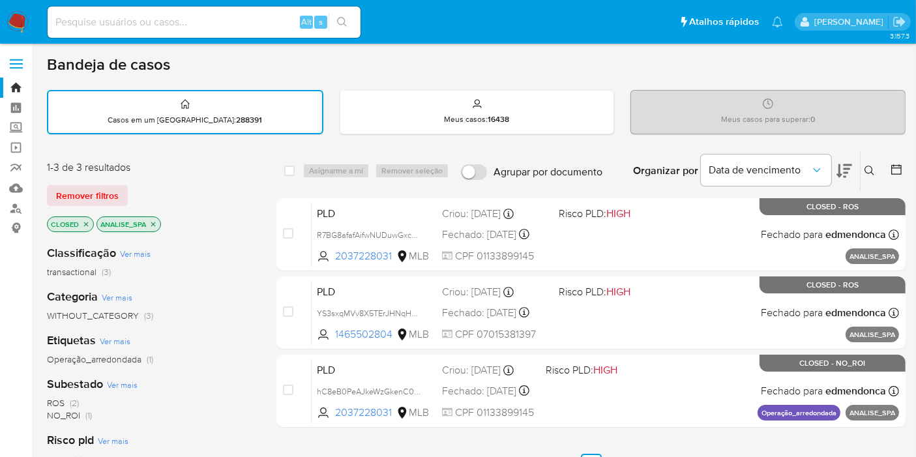
click at [151, 220] on icon "close-filter" at bounding box center [153, 224] width 8 height 8
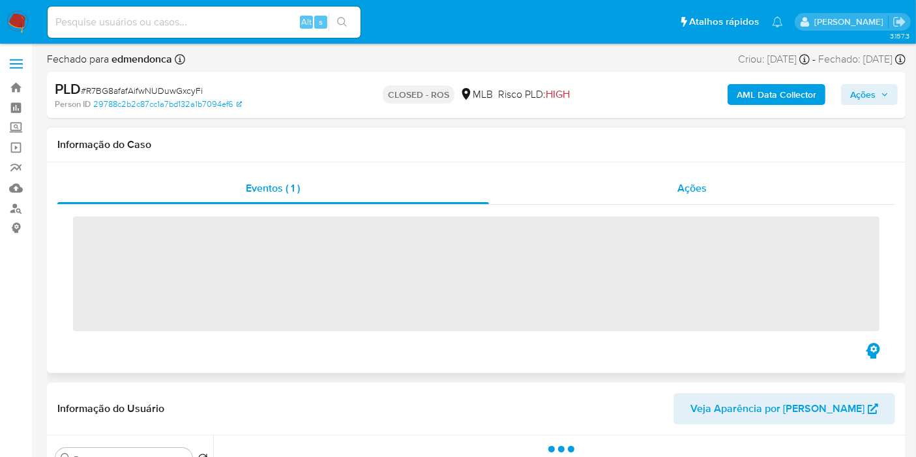
click at [665, 185] on div "Ações" at bounding box center [692, 188] width 407 height 31
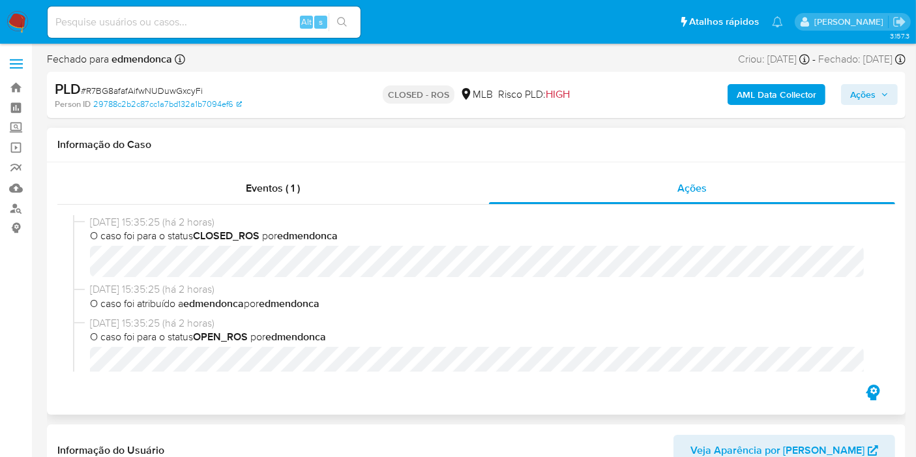
select select "10"
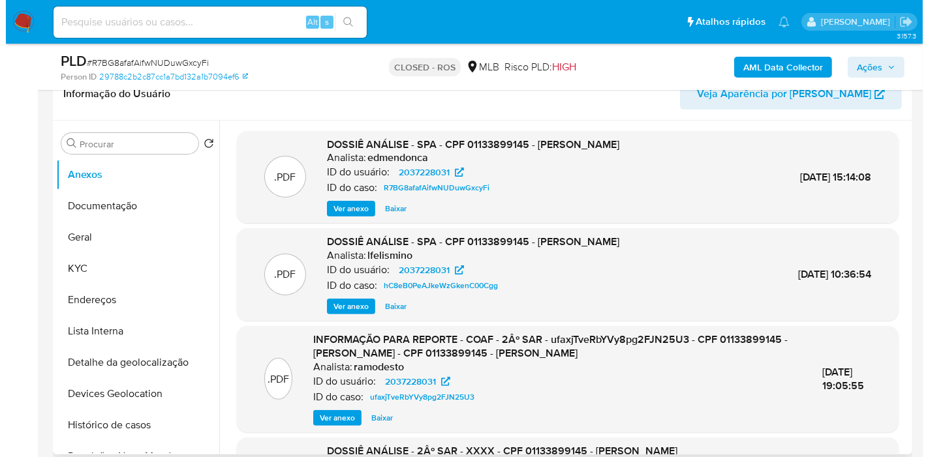
scroll to position [290, 0]
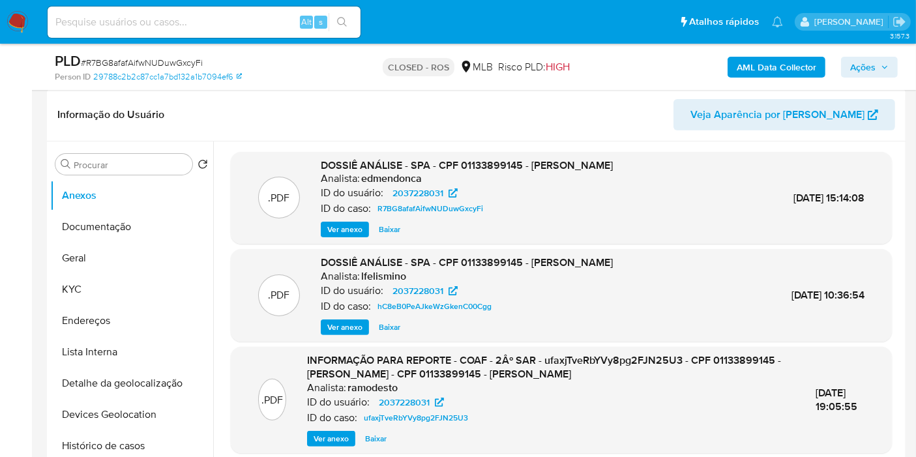
click at [339, 233] on span "Ver anexo" at bounding box center [344, 229] width 35 height 13
